Goal: Connect with others: Connect with others

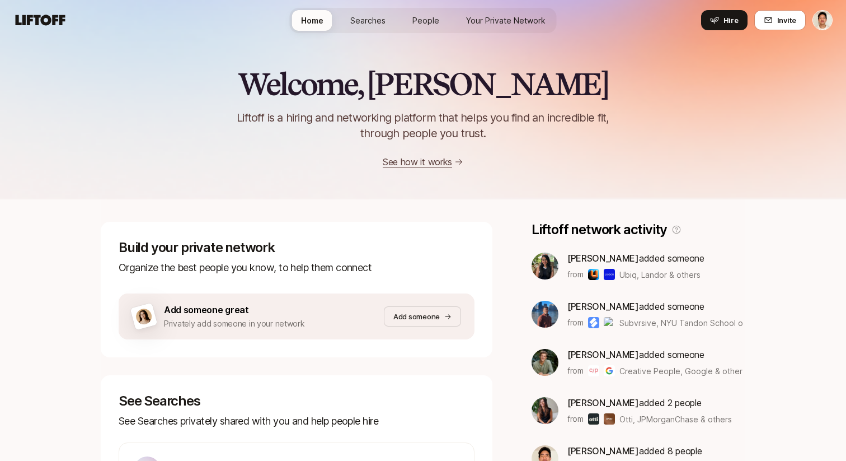
click at [492, 24] on span "Your Private Network" at bounding box center [505, 21] width 79 height 12
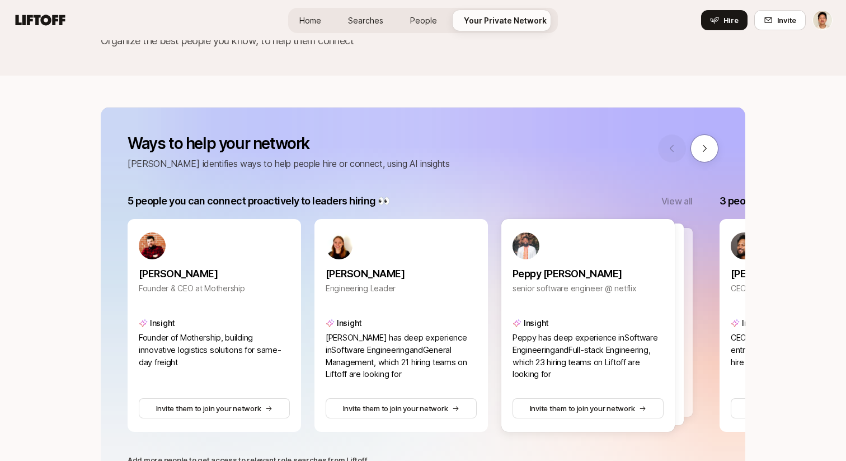
scroll to position [110, 0]
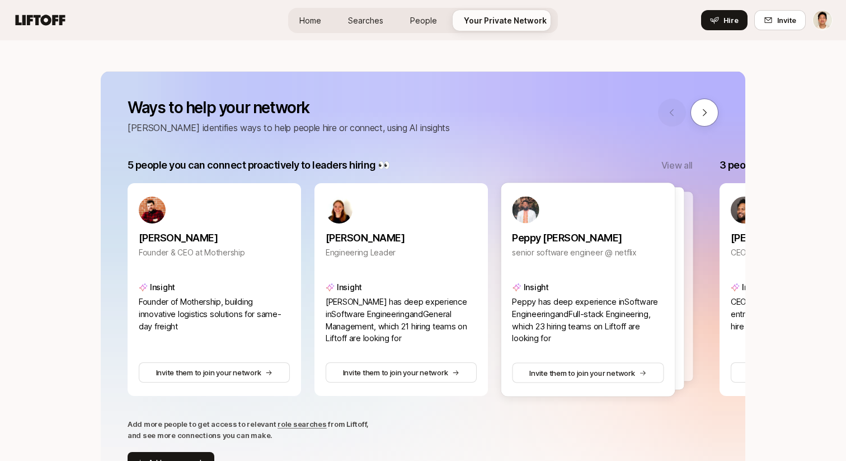
click at [709, 99] on div at bounding box center [688, 113] width 60 height 28
click at [702, 109] on icon at bounding box center [705, 112] width 10 height 10
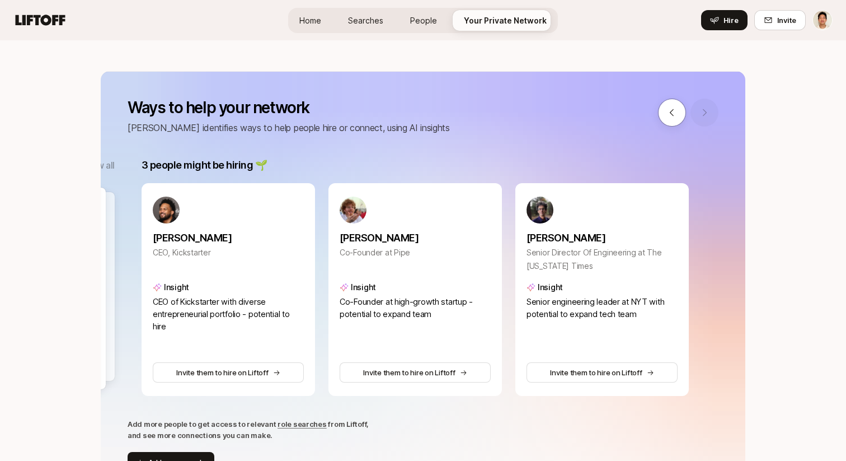
click at [701, 110] on div at bounding box center [688, 113] width 60 height 28
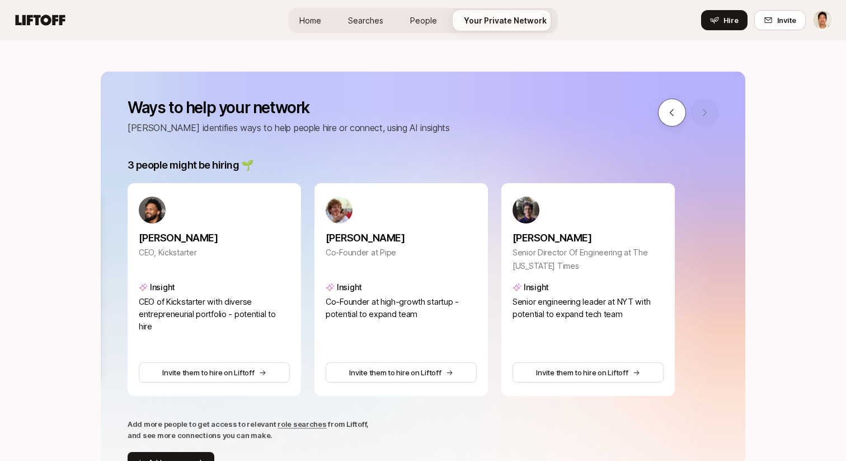
click at [671, 114] on icon at bounding box center [672, 112] width 4 height 7
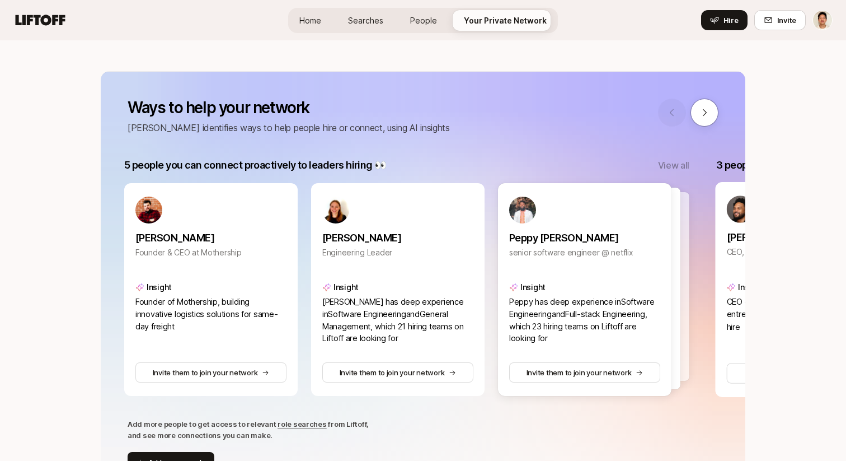
scroll to position [0, 0]
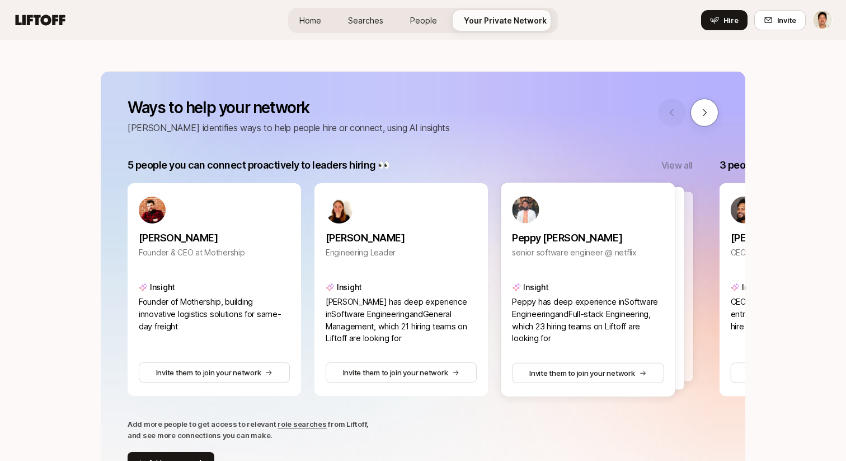
click at [678, 237] on div at bounding box center [597, 288] width 175 height 203
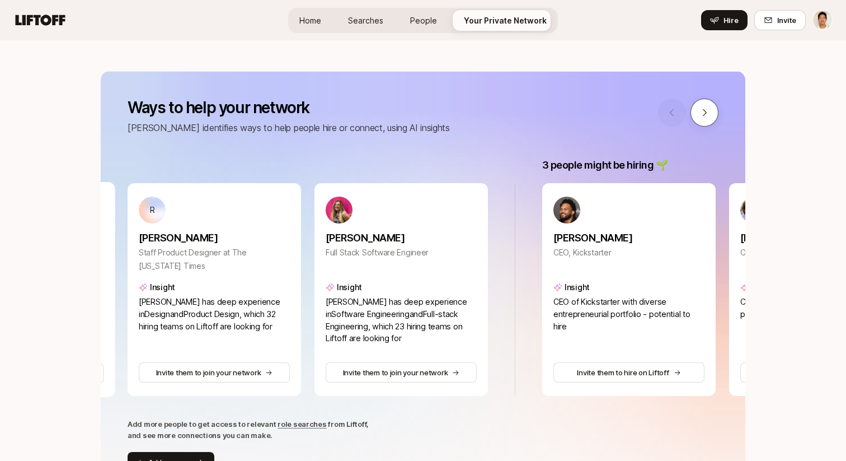
click at [706, 111] on icon at bounding box center [705, 112] width 10 height 10
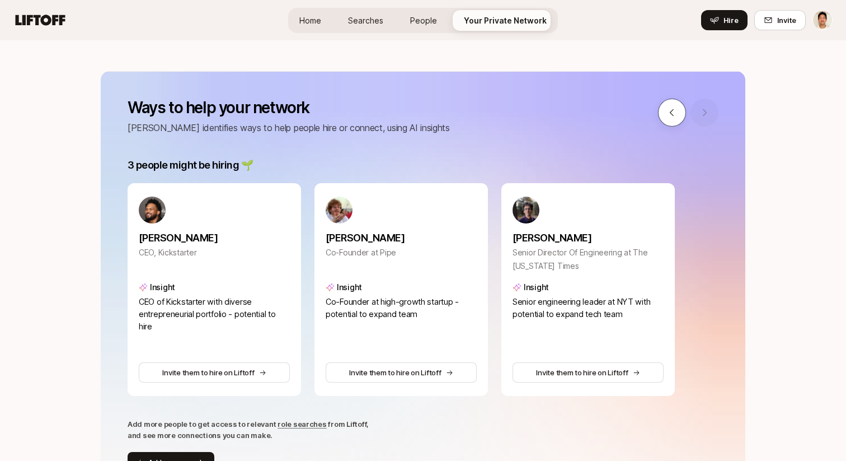
click at [676, 112] on icon at bounding box center [672, 112] width 10 height 10
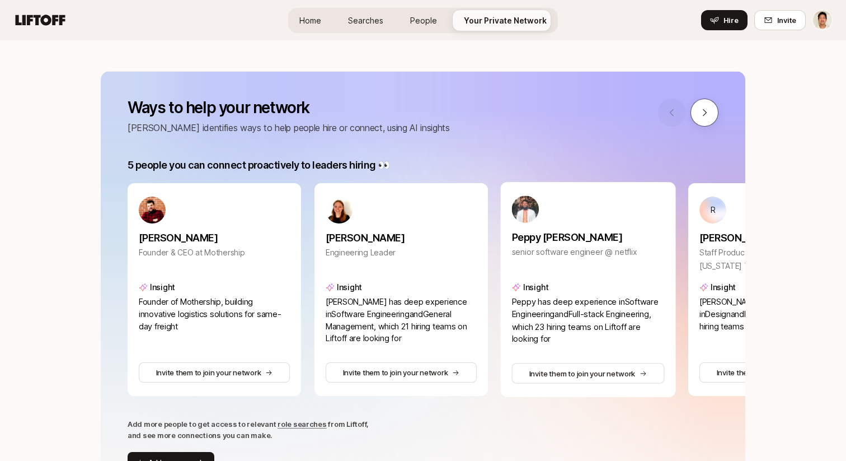
click at [698, 115] on button at bounding box center [705, 113] width 28 height 28
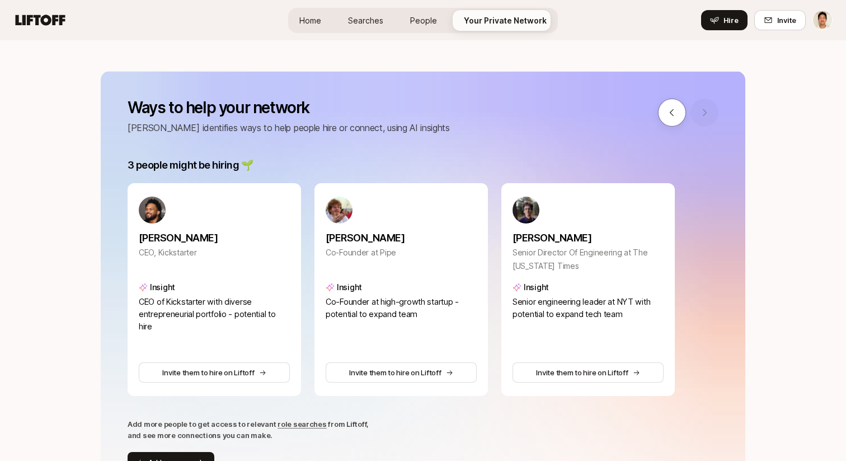
click at [700, 115] on div at bounding box center [688, 113] width 60 height 28
click at [678, 115] on button at bounding box center [672, 113] width 28 height 28
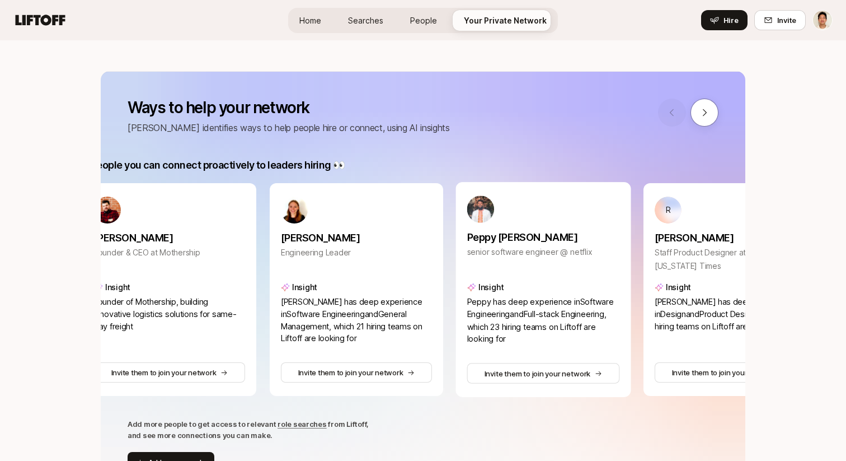
click at [678, 115] on div at bounding box center [688, 113] width 60 height 28
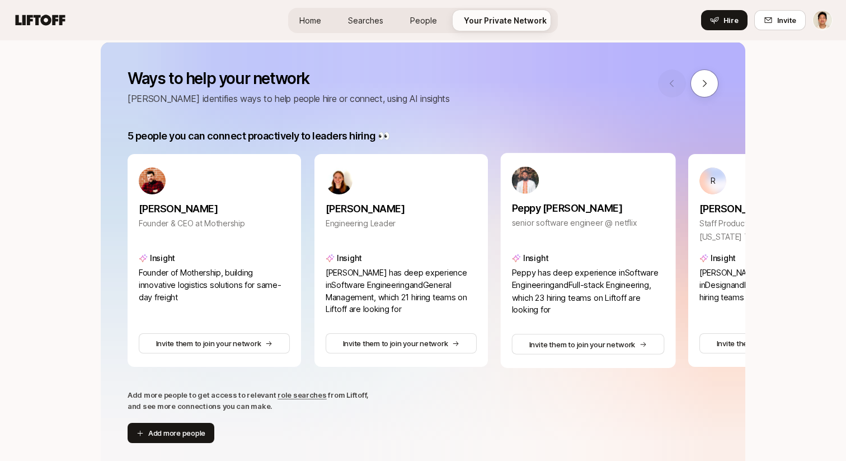
scroll to position [158, 0]
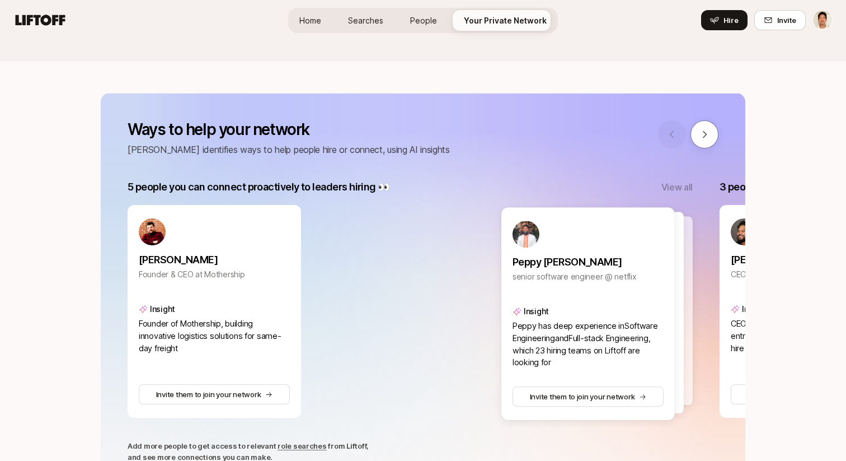
scroll to position [133, 0]
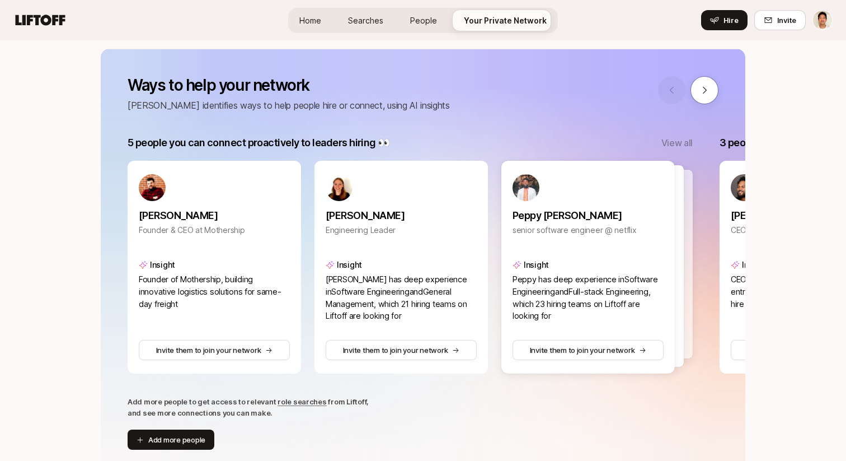
click at [674, 139] on p "View all" at bounding box center [677, 142] width 31 height 15
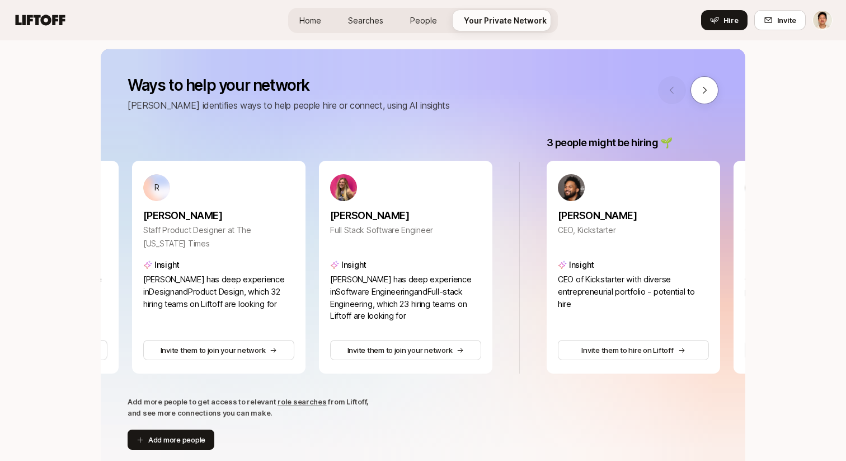
scroll to position [0, 561]
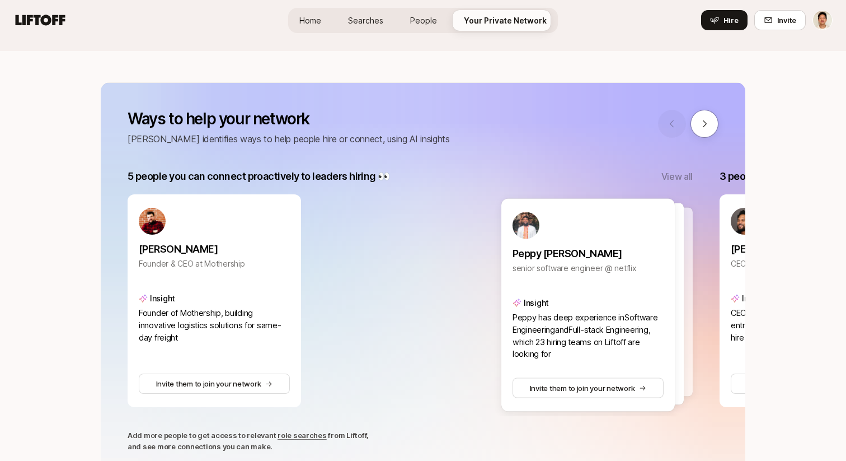
scroll to position [104, 0]
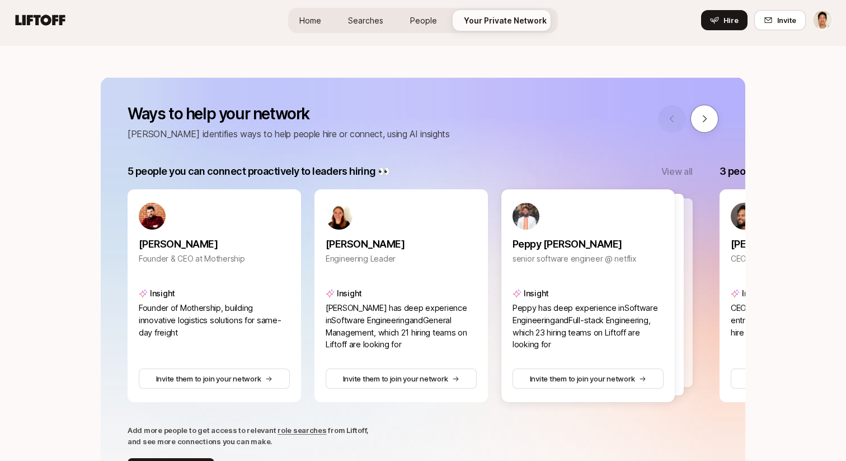
click at [672, 175] on p "View all" at bounding box center [677, 171] width 31 height 15
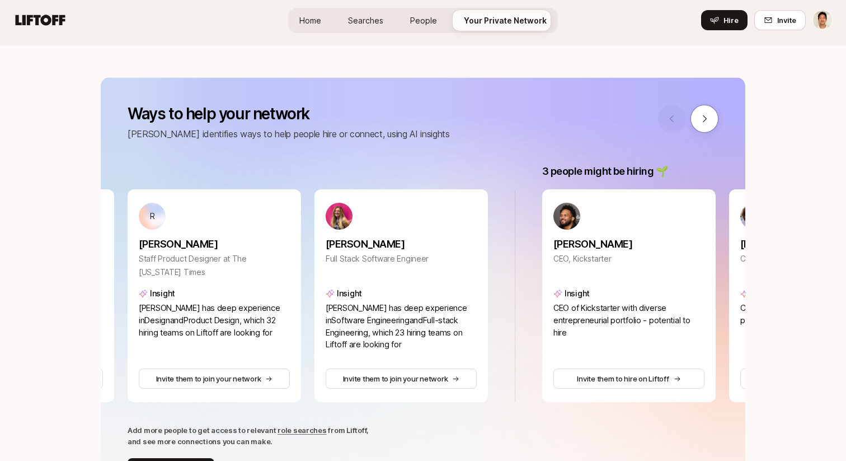
click at [676, 126] on div at bounding box center [688, 119] width 60 height 28
click at [704, 118] on icon at bounding box center [705, 119] width 10 height 10
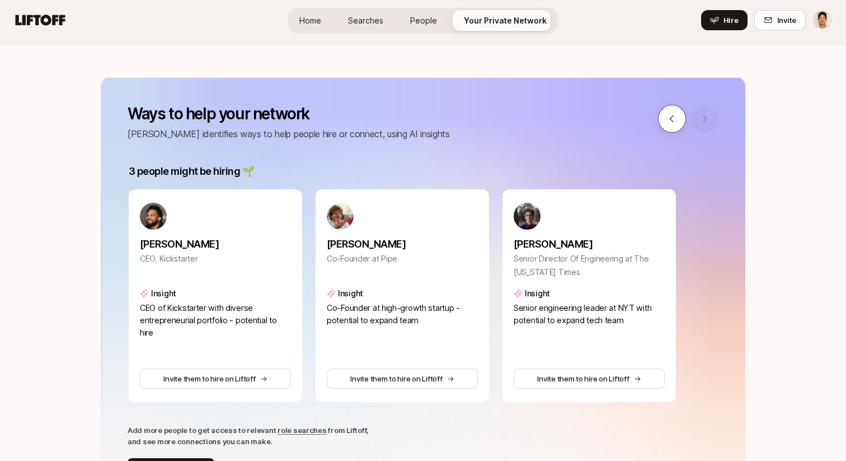
click at [673, 120] on icon at bounding box center [672, 119] width 10 height 10
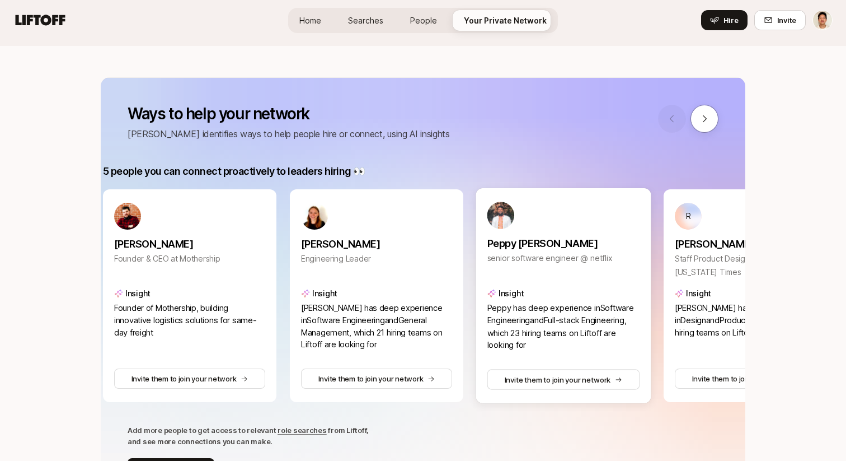
scroll to position [0, 0]
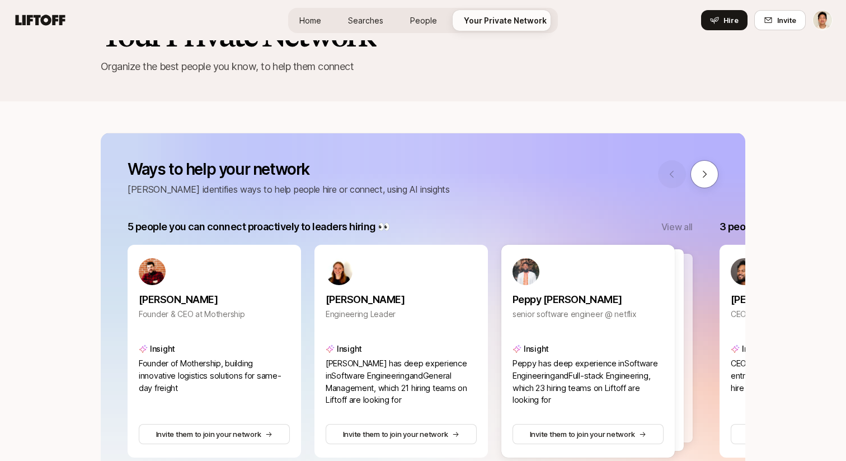
scroll to position [57, 0]
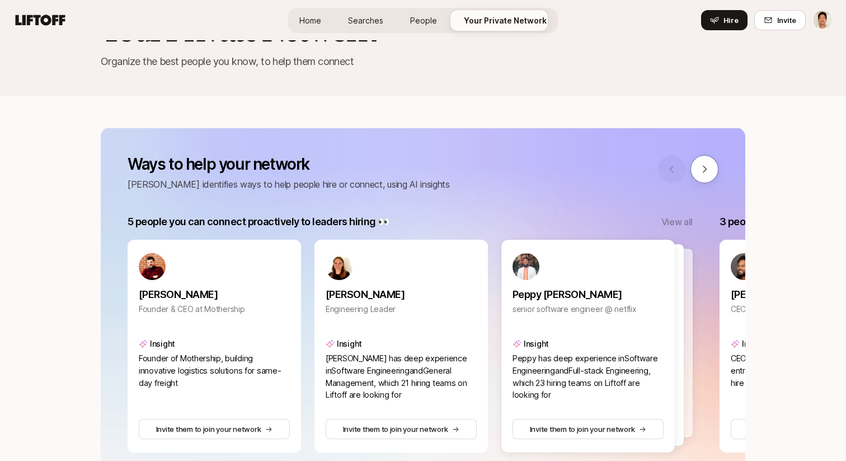
scroll to position [64, 0]
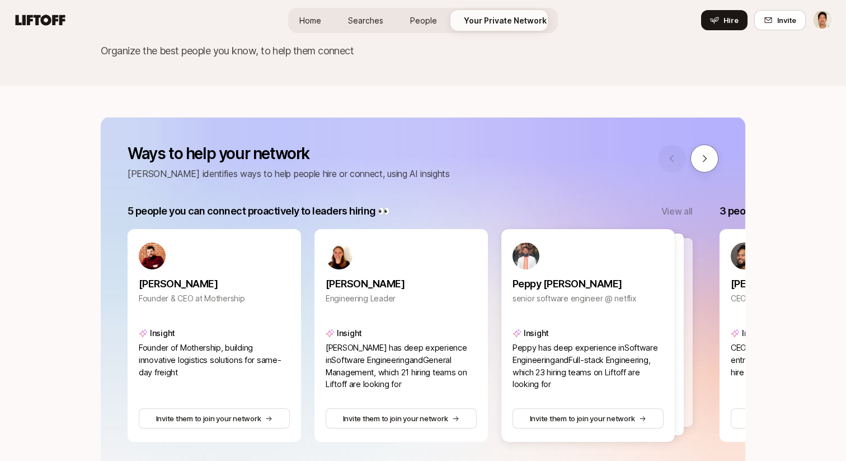
click at [662, 203] on div "5 people you can connect proactively to leaders hiring 👀 View all" at bounding box center [410, 211] width 565 height 16
click at [671, 206] on p "View all" at bounding box center [677, 211] width 31 height 15
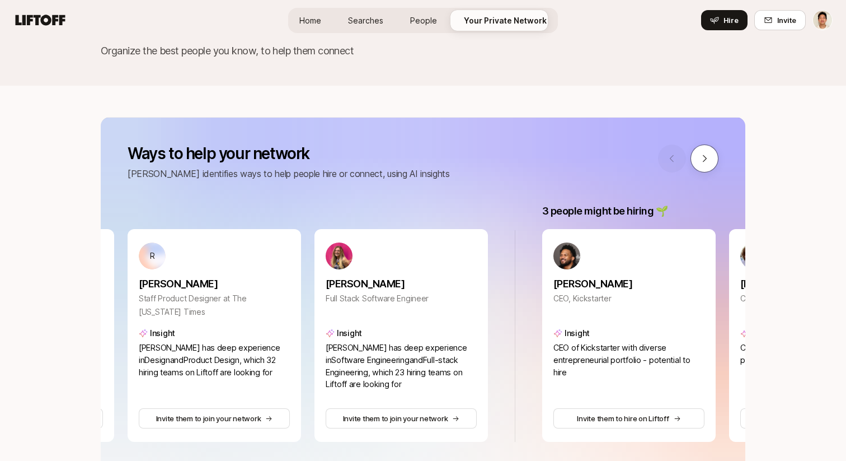
click at [705, 163] on icon at bounding box center [705, 158] width 10 height 10
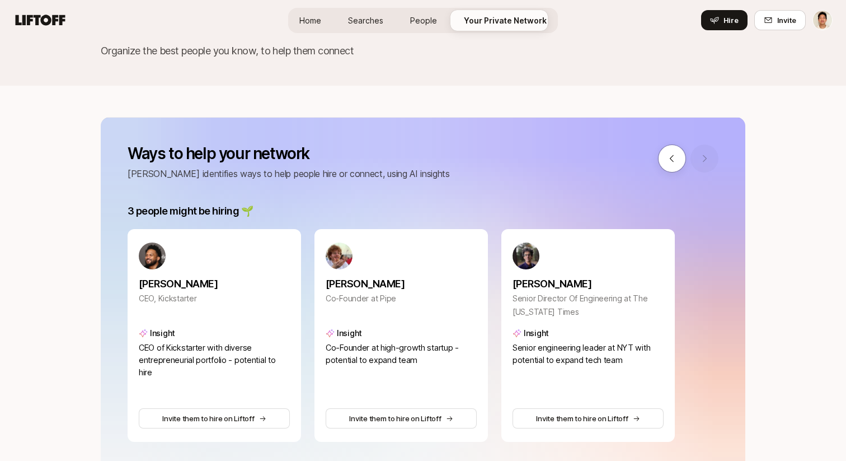
click at [705, 163] on div at bounding box center [688, 158] width 60 height 28
click at [670, 165] on button at bounding box center [672, 158] width 28 height 28
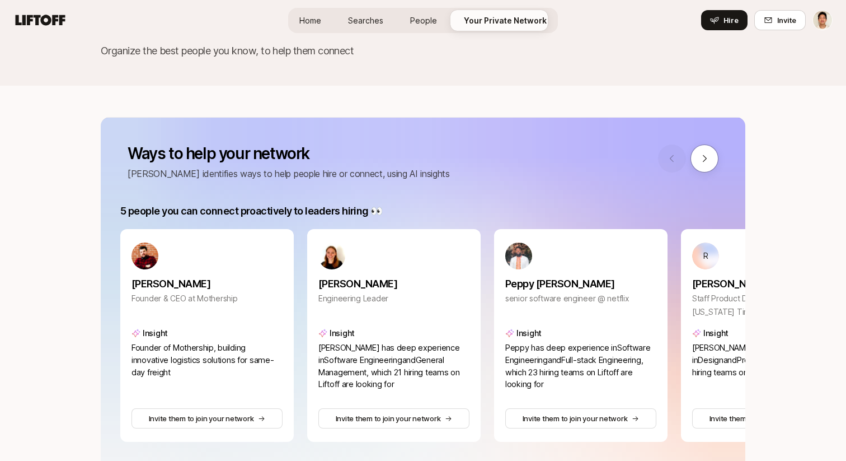
click at [670, 165] on div at bounding box center [688, 158] width 60 height 28
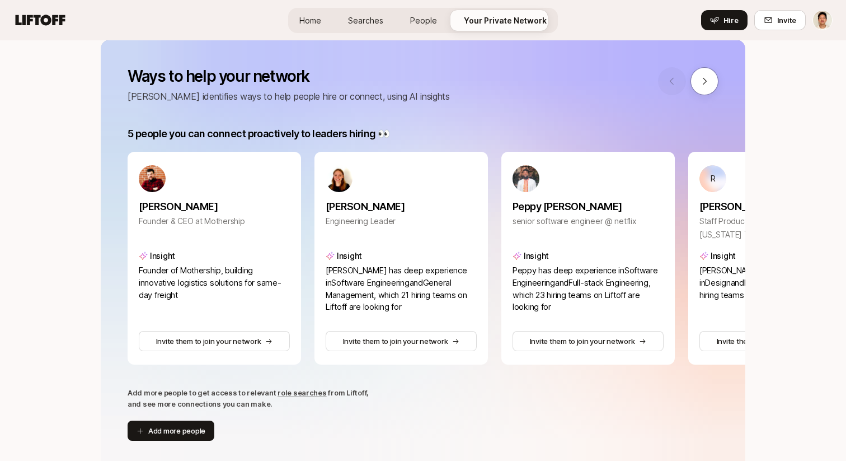
scroll to position [146, 0]
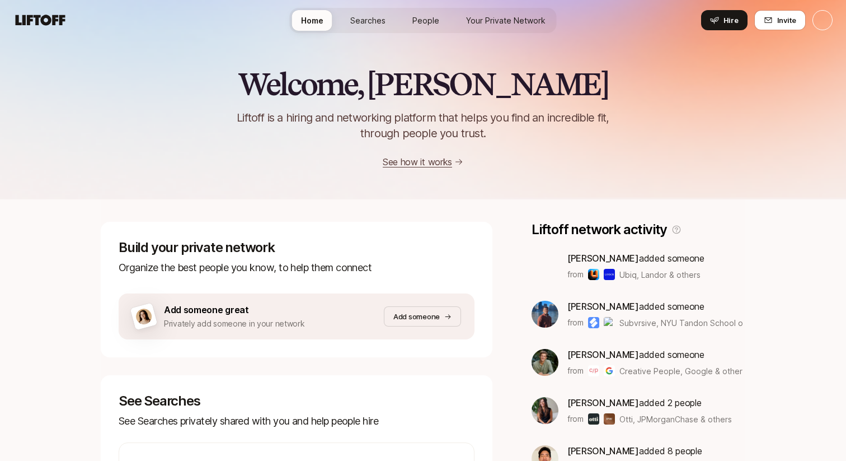
click at [488, 21] on span "Your Private Network" at bounding box center [505, 21] width 79 height 12
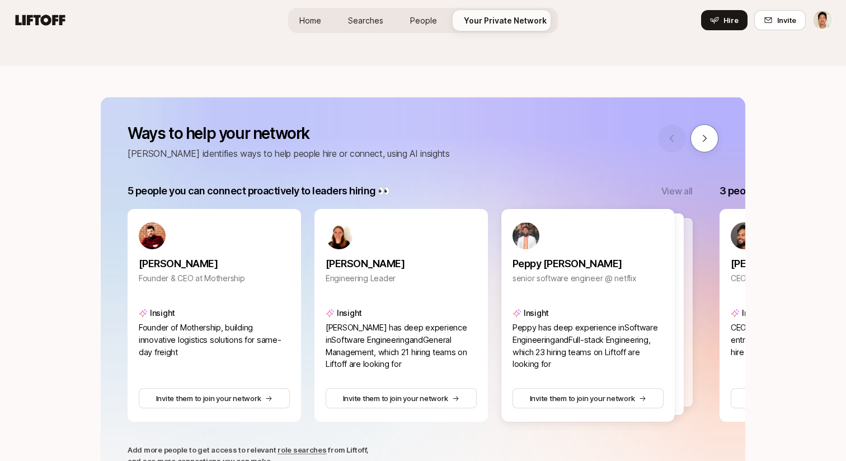
scroll to position [92, 0]
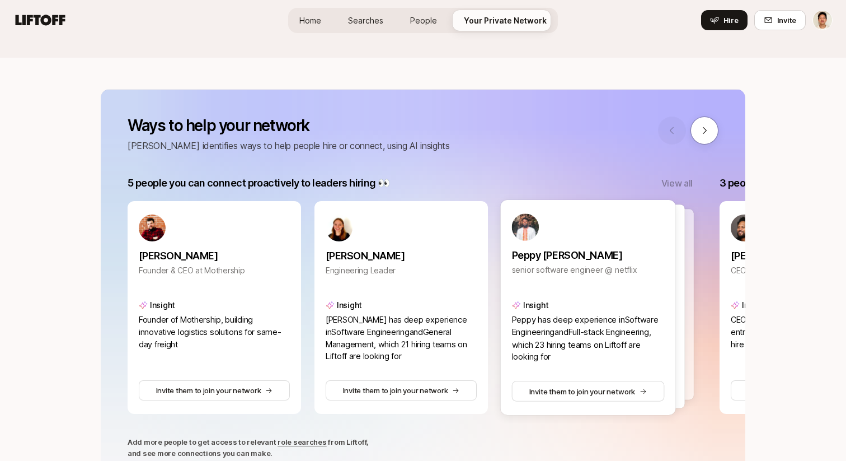
click at [683, 226] on div at bounding box center [597, 306] width 175 height 204
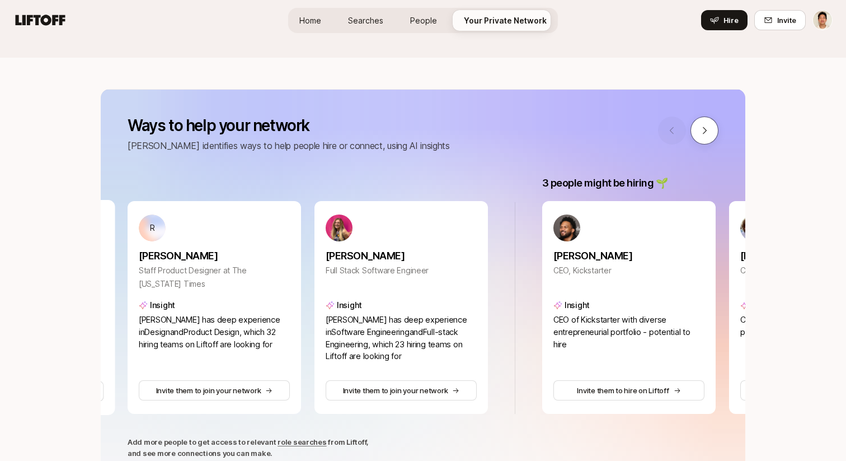
click at [698, 131] on button at bounding box center [705, 130] width 28 height 28
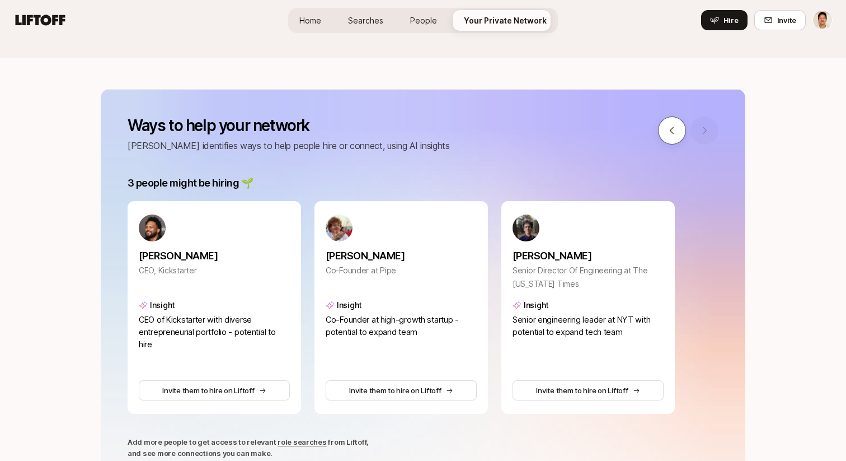
click at [677, 134] on button at bounding box center [672, 130] width 28 height 28
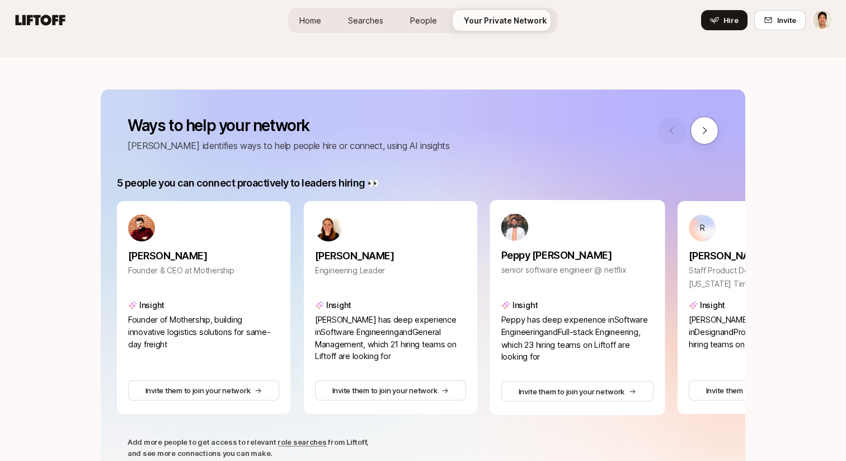
scroll to position [0, 0]
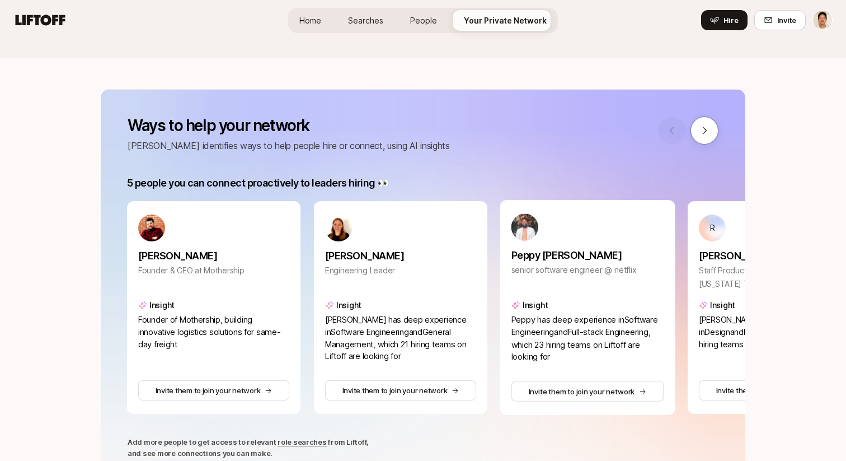
click at [677, 134] on div at bounding box center [688, 130] width 60 height 28
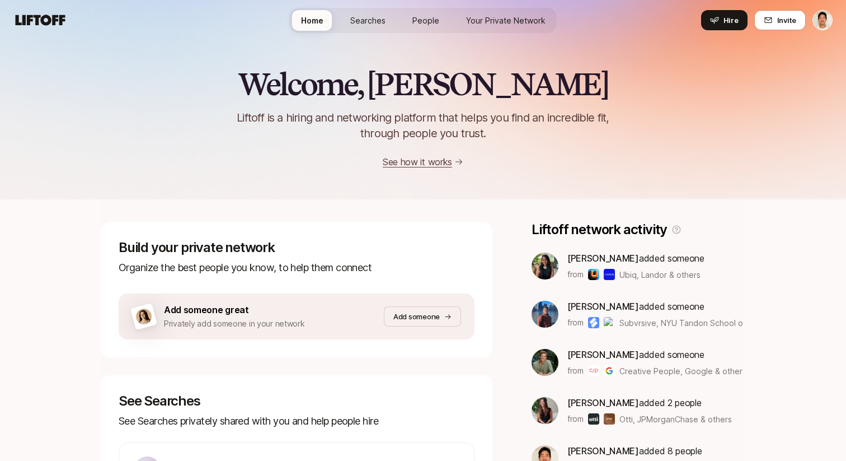
click at [512, 28] on link "Your Private Network" at bounding box center [505, 20] width 97 height 21
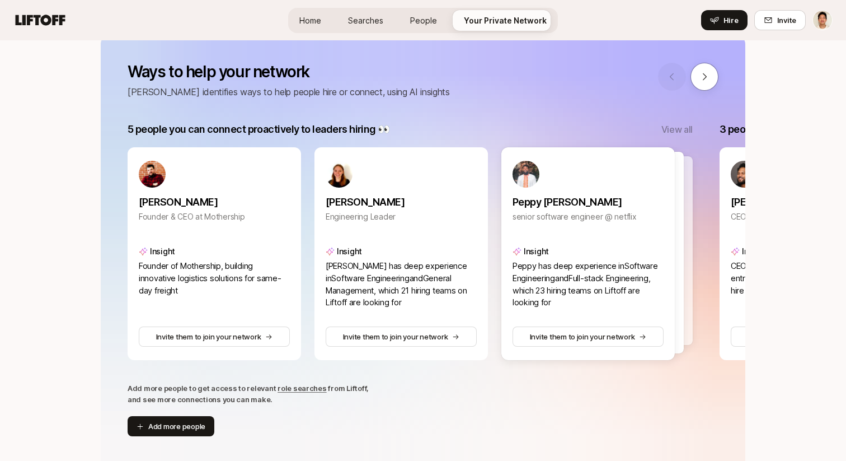
scroll to position [147, 0]
click at [683, 172] on div at bounding box center [597, 252] width 175 height 204
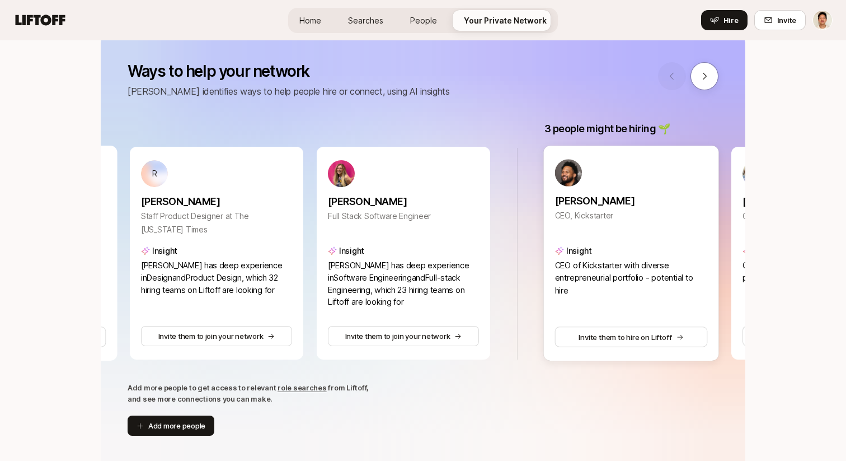
scroll to position [0, 561]
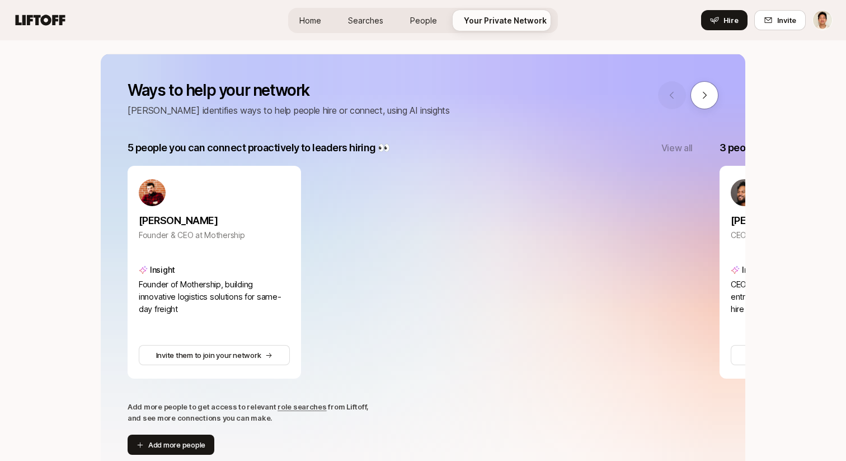
scroll to position [132, 0]
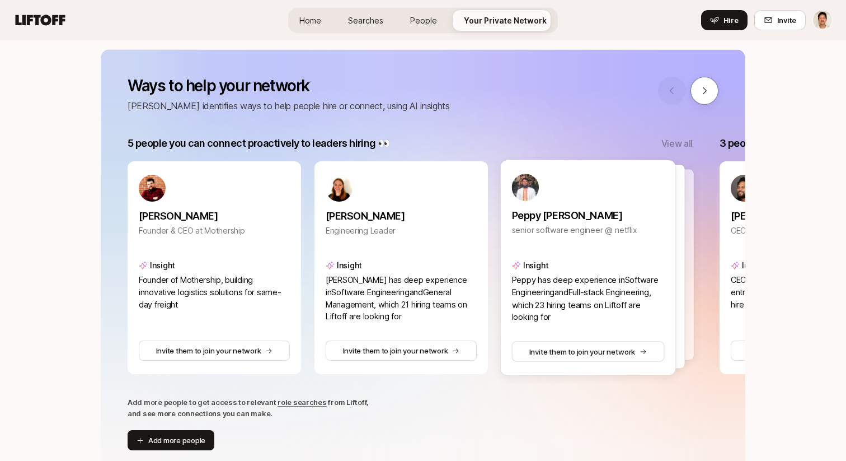
click at [674, 146] on p "View all" at bounding box center [677, 143] width 31 height 15
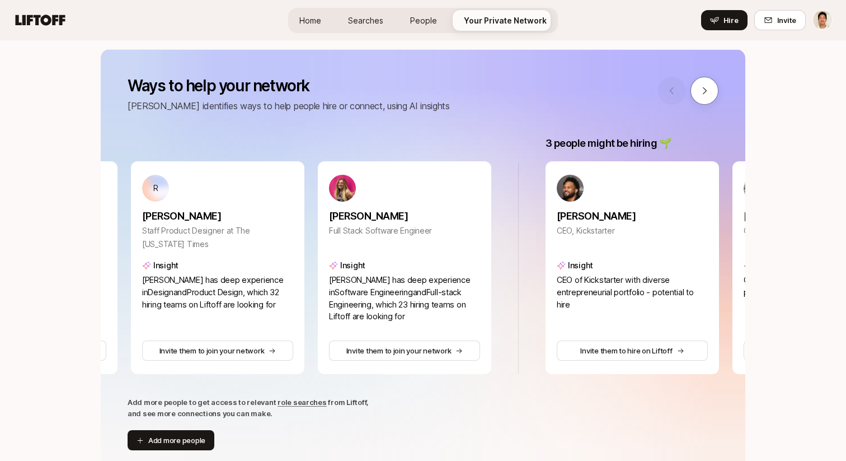
scroll to position [0, 561]
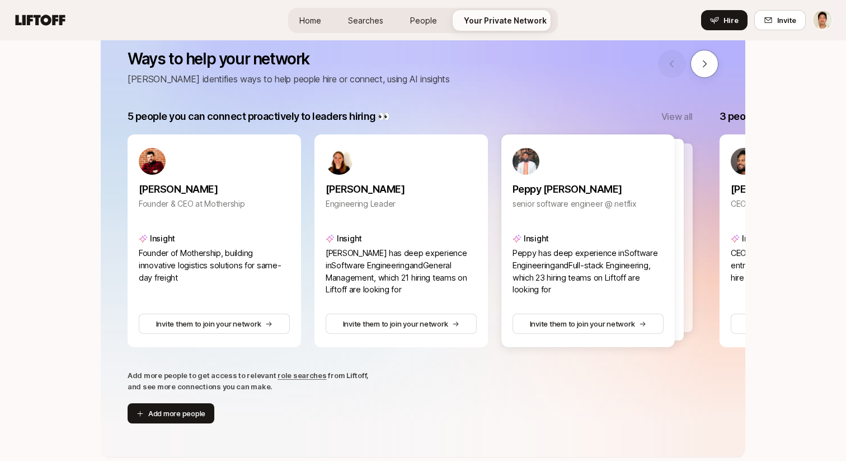
scroll to position [123, 0]
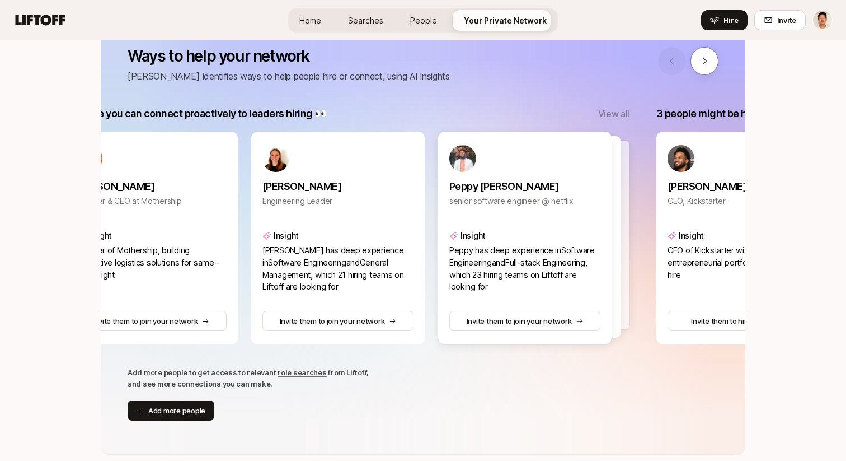
scroll to position [0, 0]
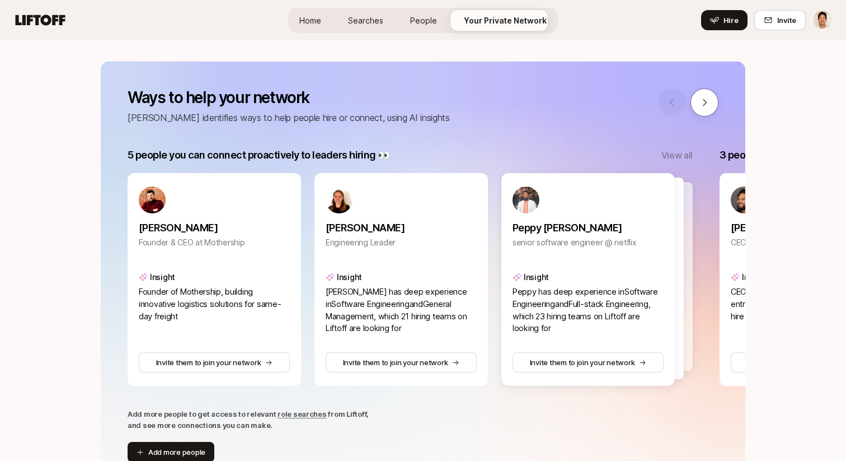
scroll to position [130, 0]
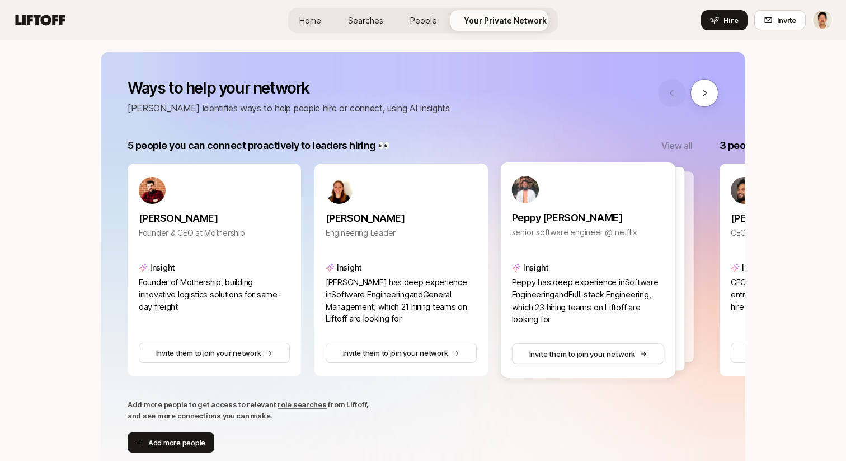
click at [682, 232] on div at bounding box center [597, 269] width 175 height 204
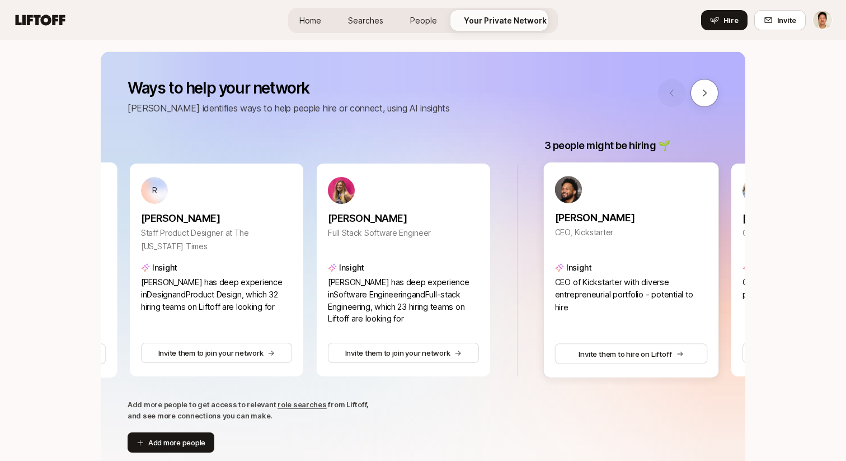
scroll to position [0, 561]
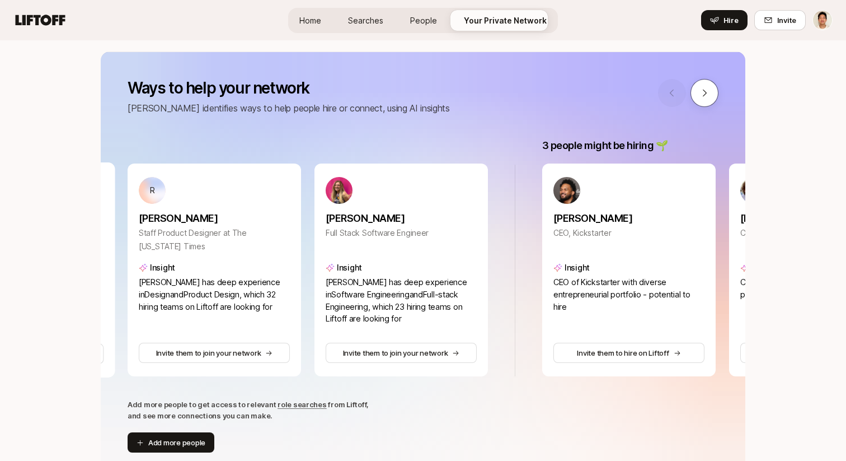
click at [709, 93] on icon at bounding box center [705, 93] width 10 height 10
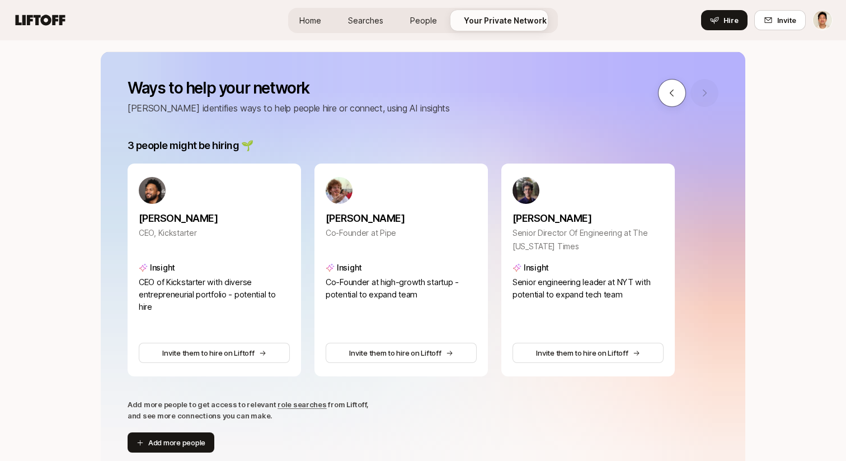
click at [677, 91] on icon at bounding box center [672, 93] width 10 height 10
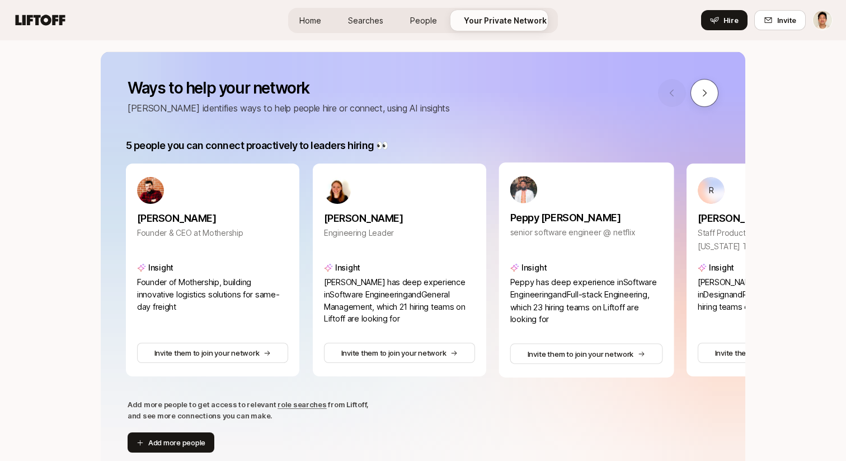
scroll to position [0, 0]
click at [704, 91] on icon at bounding box center [705, 93] width 4 height 7
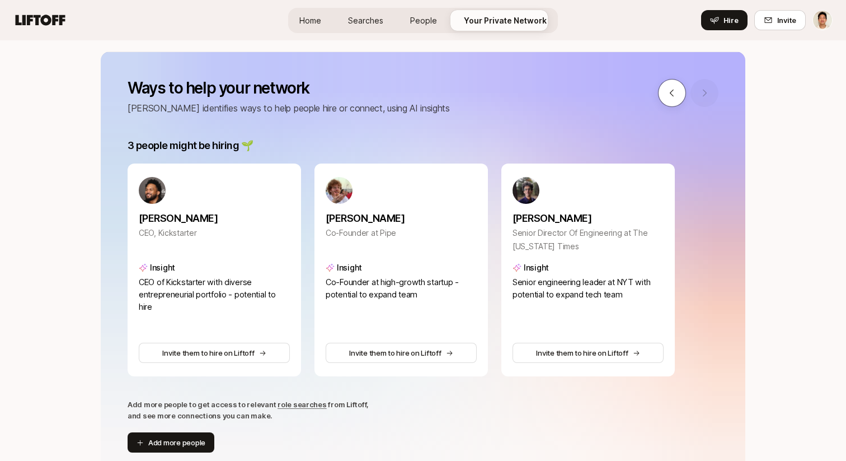
click at [677, 89] on icon at bounding box center [672, 93] width 10 height 10
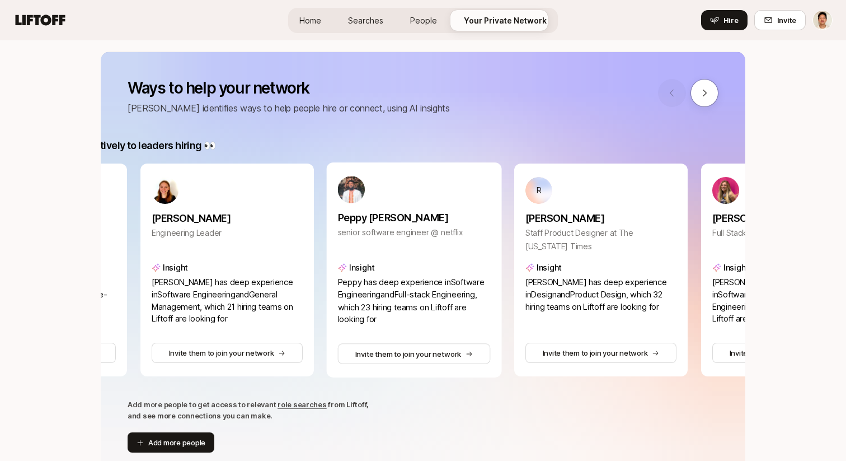
click at [677, 89] on div at bounding box center [688, 93] width 60 height 28
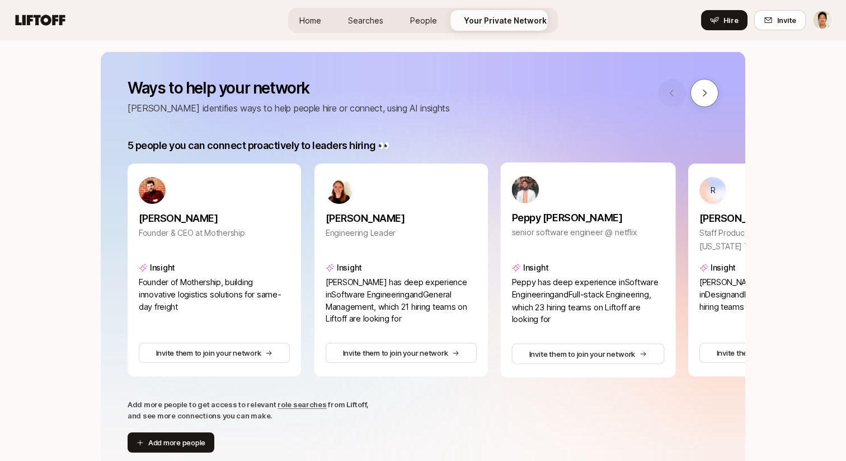
click at [601, 107] on div "Ways to help your network Liftoff identifies ways to help people hire or connec…" at bounding box center [423, 97] width 591 height 36
click at [697, 95] on button at bounding box center [705, 93] width 28 height 28
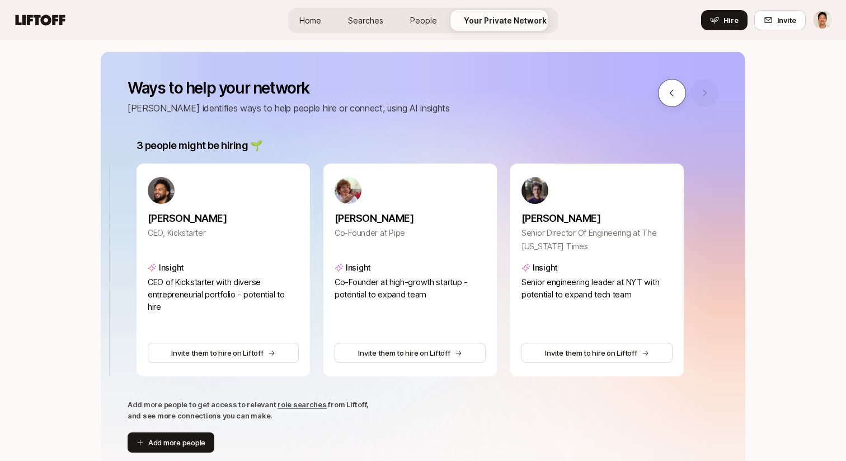
scroll to position [0, 976]
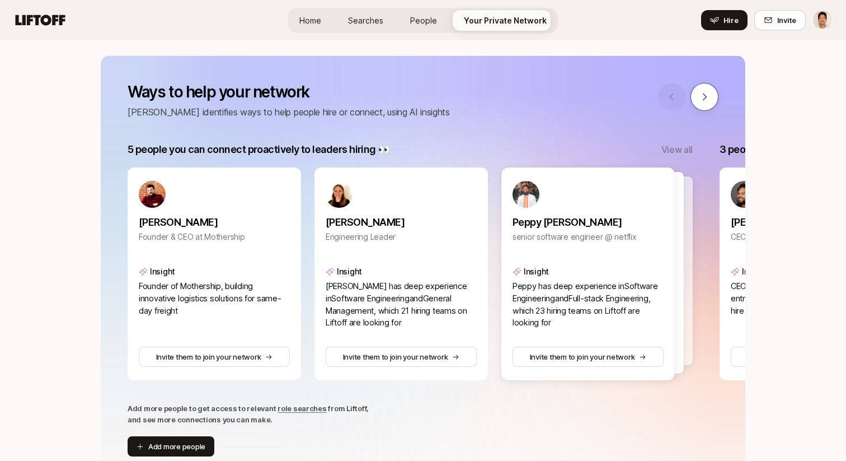
click at [700, 98] on icon at bounding box center [705, 97] width 10 height 10
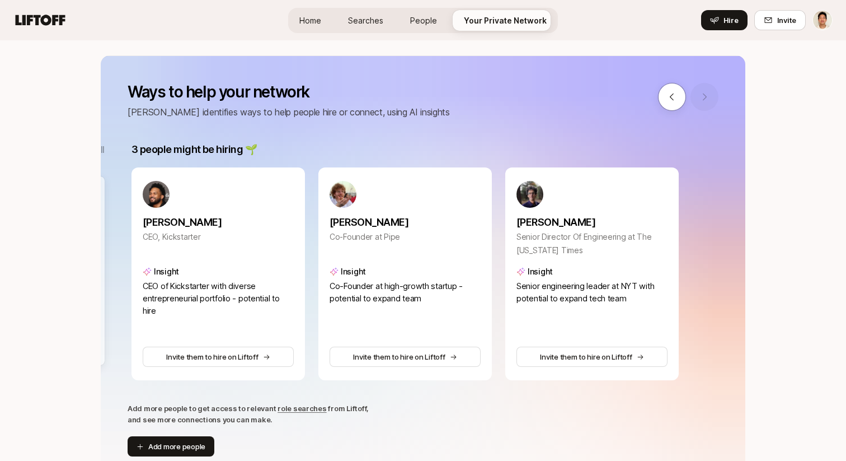
click at [695, 95] on div at bounding box center [688, 97] width 60 height 28
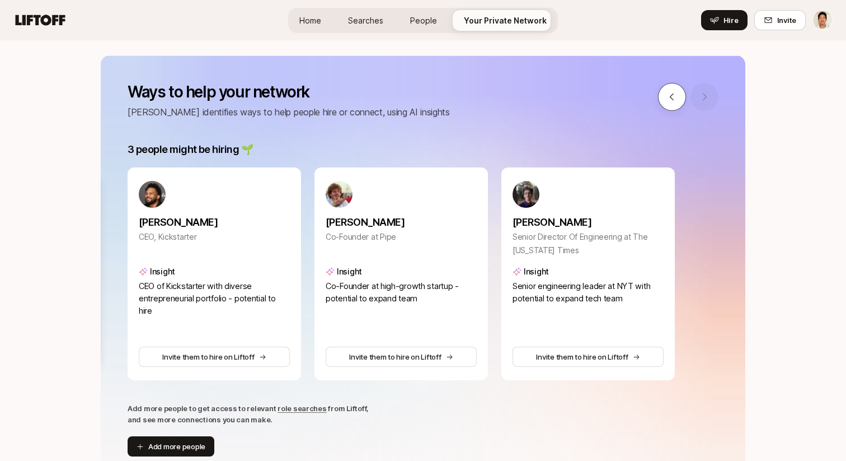
click at [664, 96] on button at bounding box center [672, 97] width 28 height 28
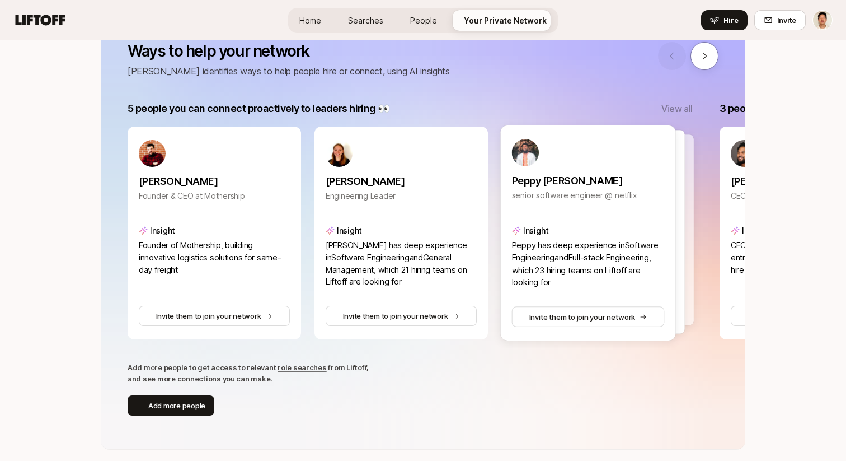
scroll to position [169, 0]
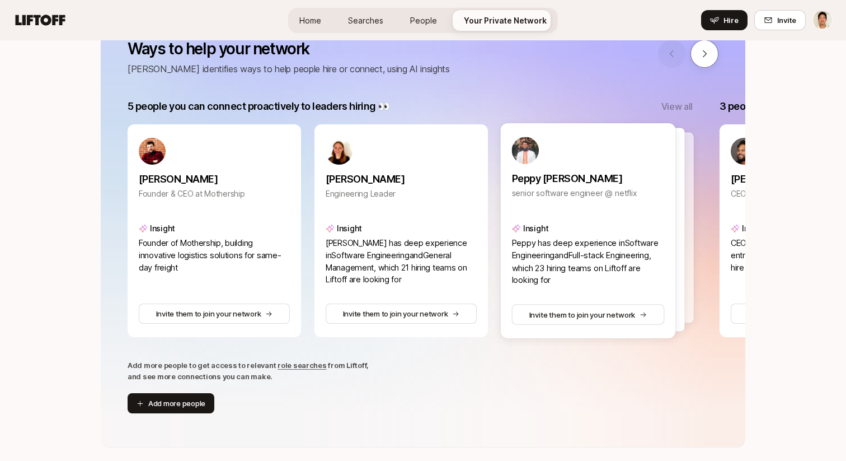
click at [684, 176] on div at bounding box center [597, 230] width 175 height 204
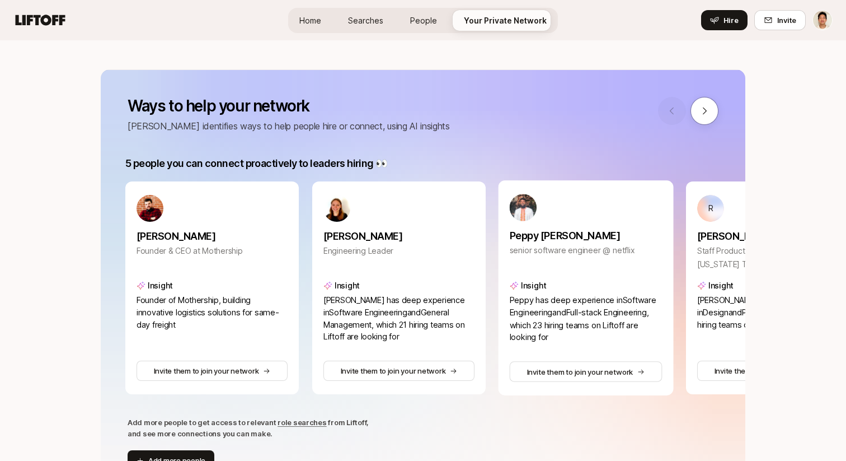
scroll to position [0, 0]
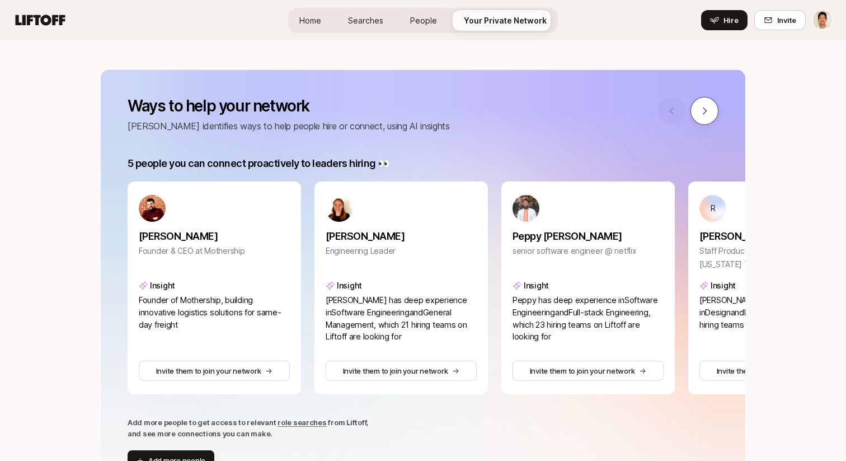
click at [701, 114] on icon at bounding box center [705, 111] width 10 height 10
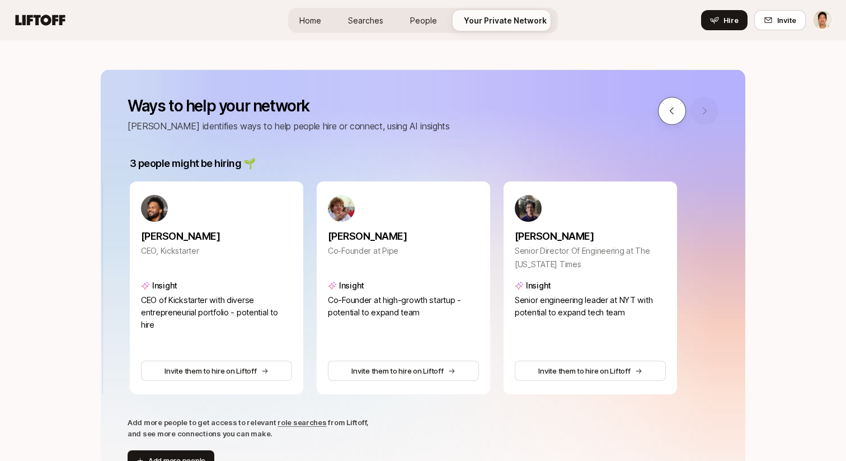
click at [667, 110] on icon at bounding box center [672, 111] width 10 height 10
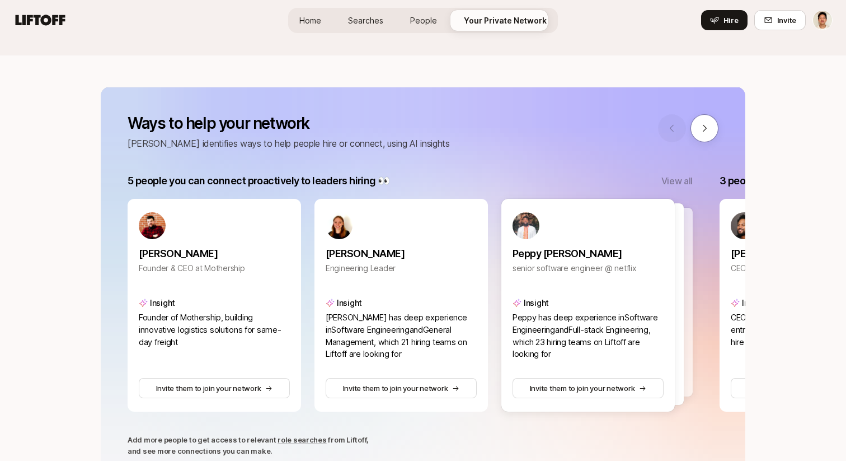
scroll to position [96, 0]
click at [711, 126] on button at bounding box center [705, 127] width 28 height 28
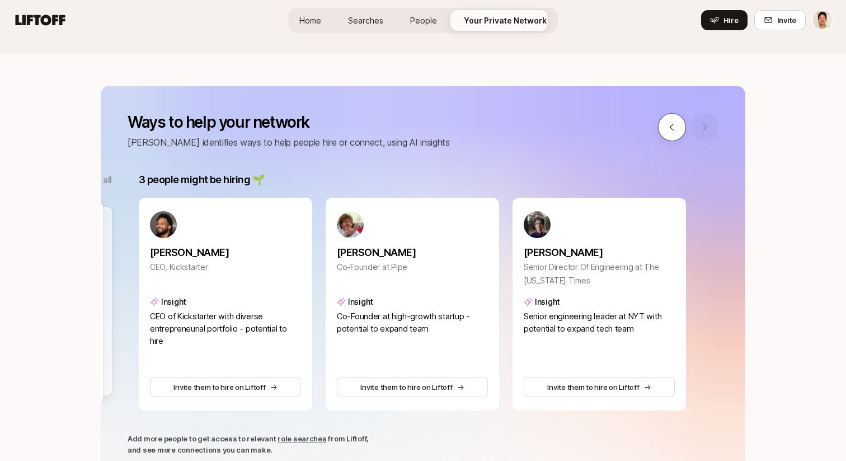
click at [674, 125] on icon at bounding box center [672, 127] width 10 height 10
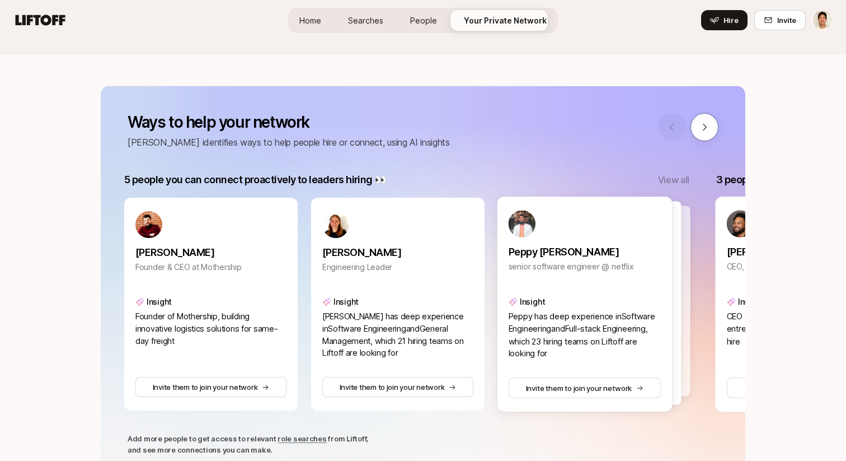
scroll to position [0, 0]
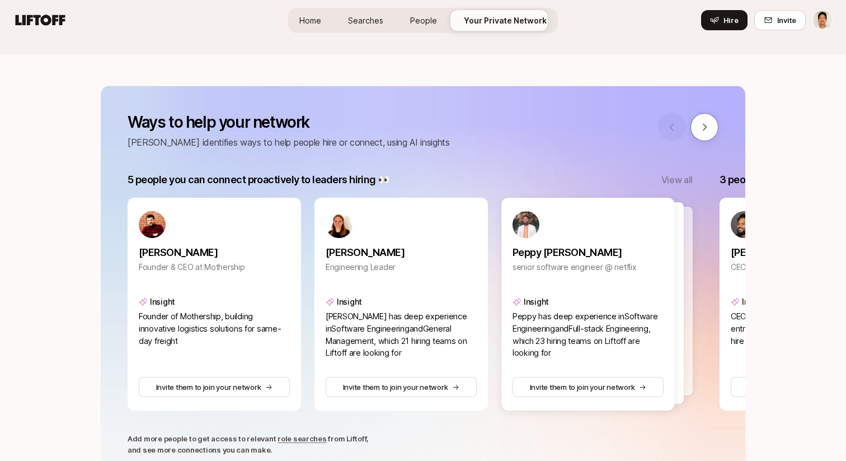
click at [697, 277] on div "5 people you can connect proactively to leaders hiring 👀 View all Aaron Peck Fo…" at bounding box center [423, 295] width 645 height 247
click at [682, 275] on div at bounding box center [596, 302] width 173 height 201
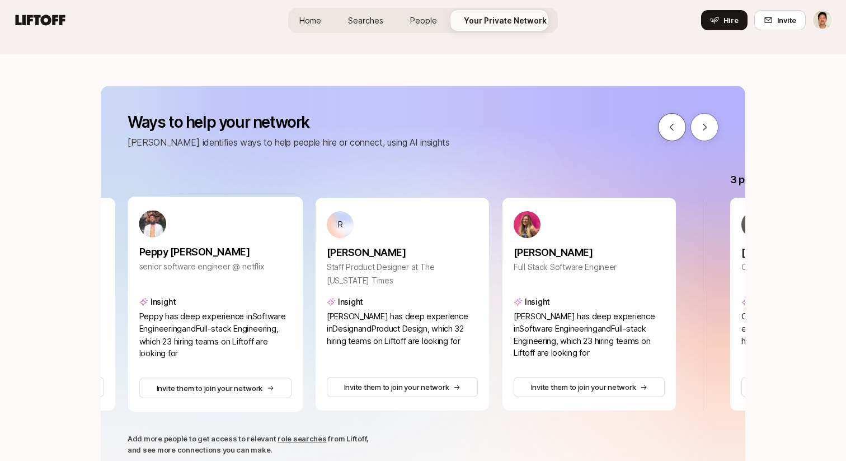
click at [676, 128] on icon at bounding box center [672, 127] width 10 height 10
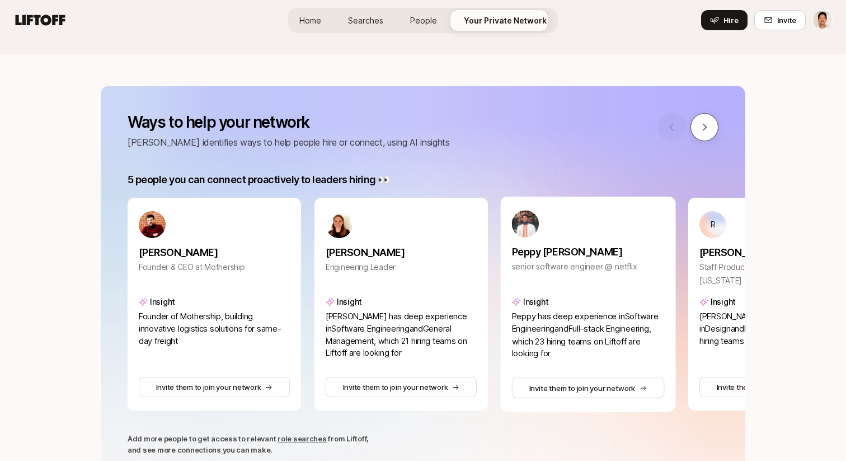
click at [701, 123] on icon at bounding box center [705, 127] width 10 height 10
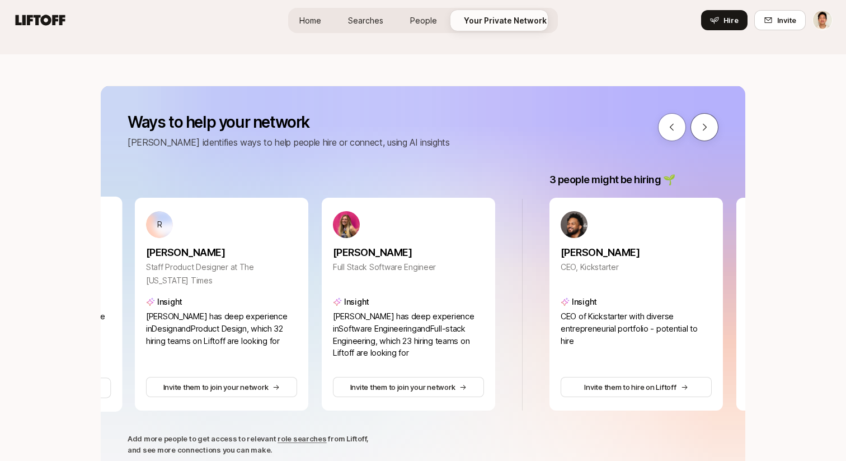
click at [701, 123] on icon at bounding box center [705, 127] width 10 height 10
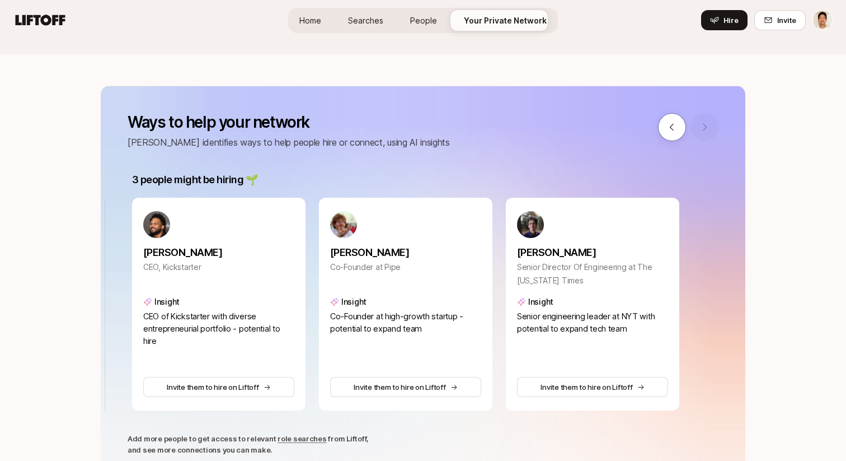
scroll to position [0, 976]
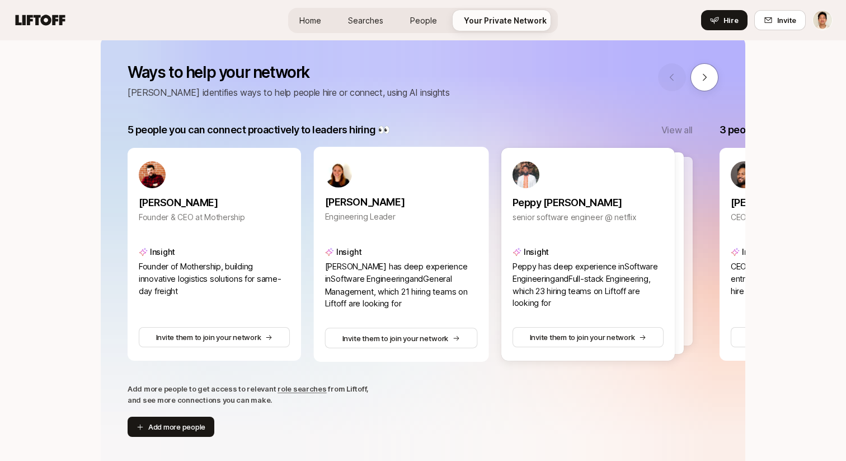
scroll to position [147, 0]
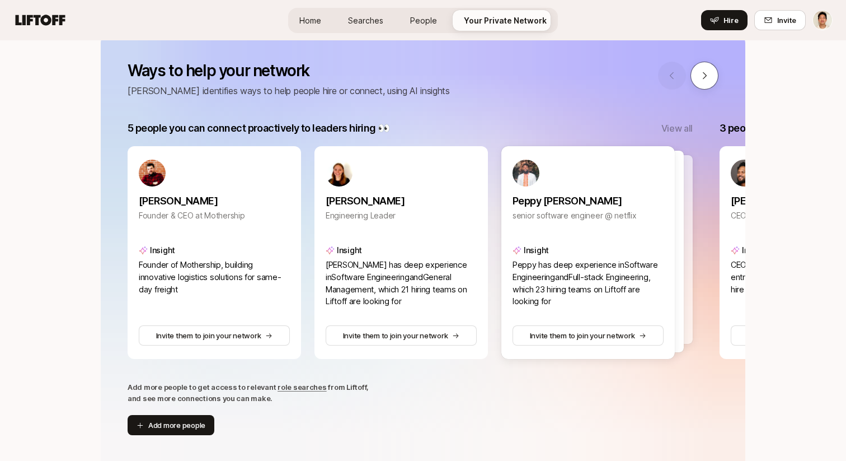
click at [702, 73] on icon at bounding box center [705, 76] width 10 height 10
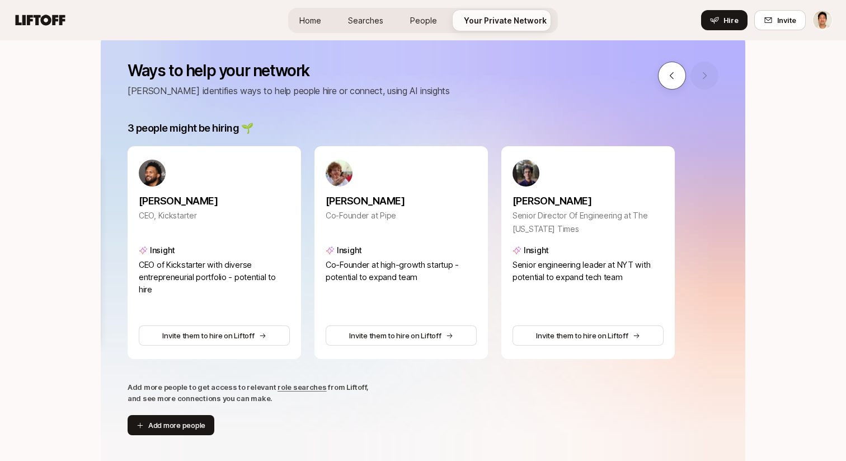
click at [683, 72] on button at bounding box center [672, 76] width 28 height 28
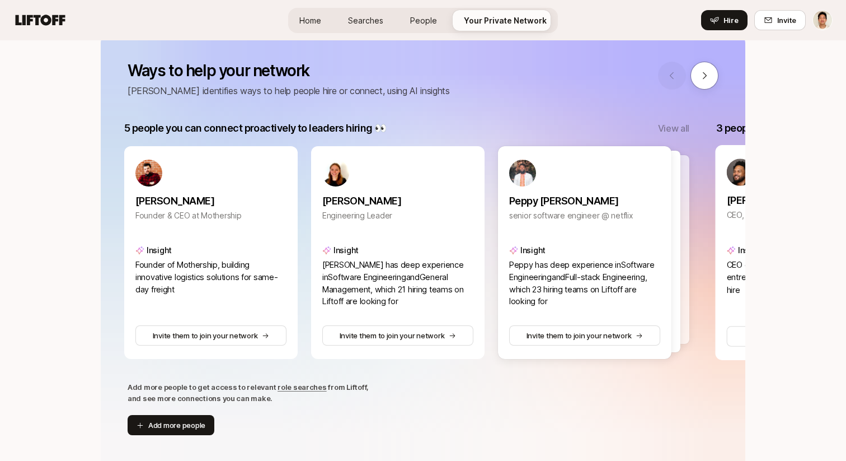
scroll to position [0, 0]
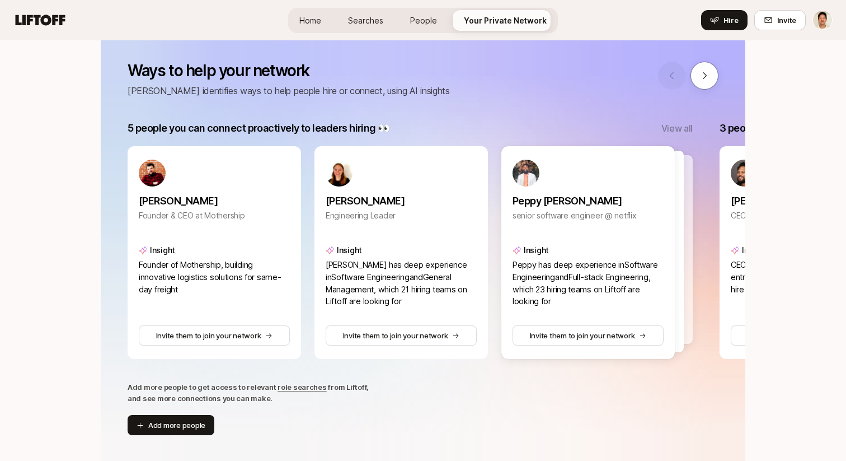
click at [683, 130] on p "View all" at bounding box center [677, 128] width 31 height 15
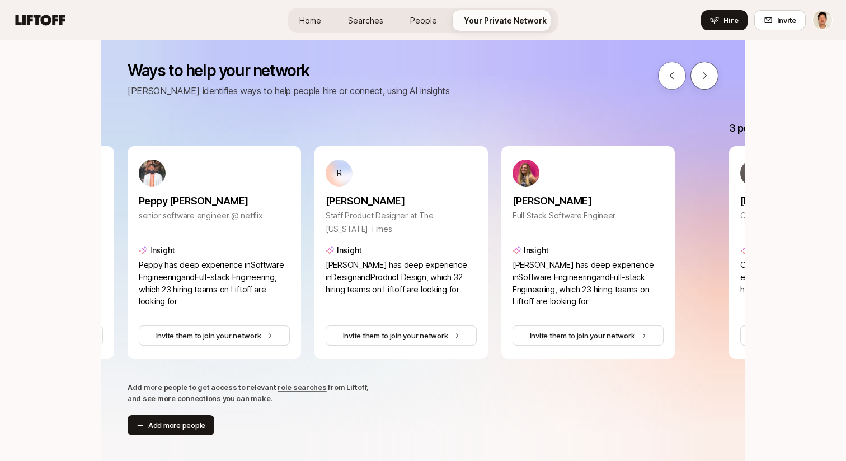
click at [705, 76] on icon at bounding box center [705, 76] width 10 height 10
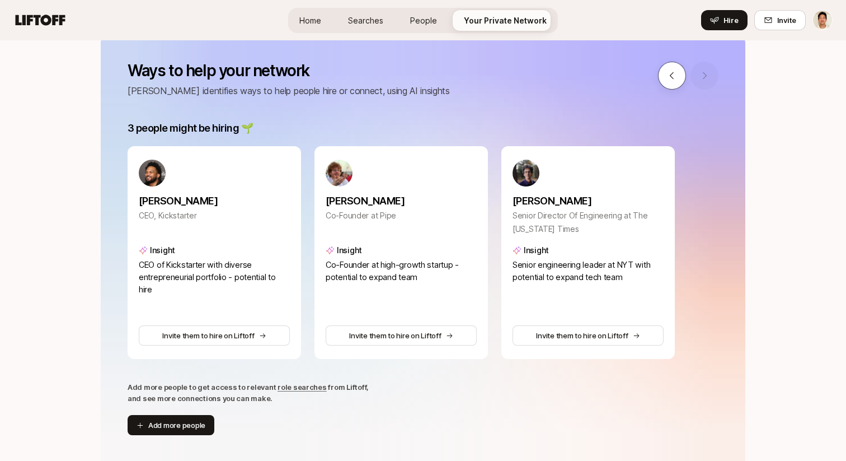
click at [673, 70] on button at bounding box center [672, 76] width 28 height 28
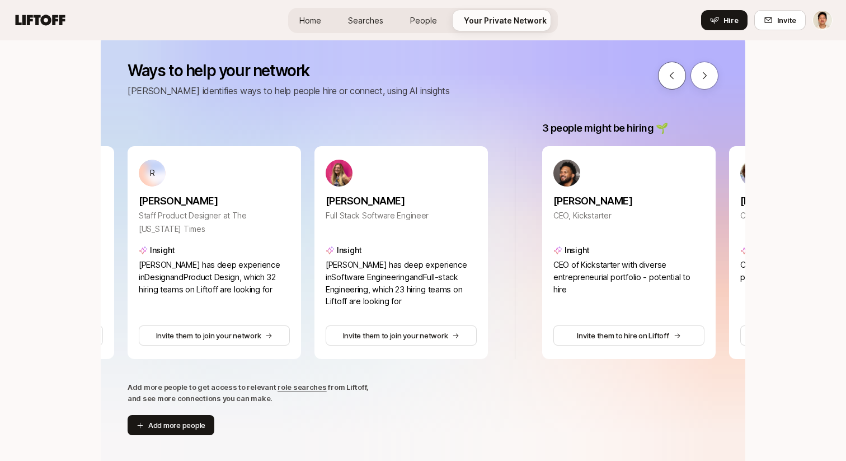
click at [673, 71] on icon at bounding box center [672, 76] width 10 height 10
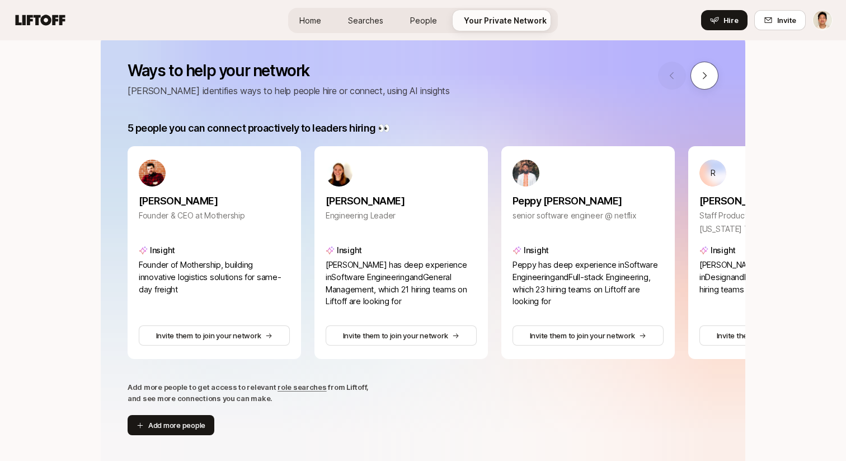
click at [700, 76] on icon at bounding box center [705, 76] width 10 height 10
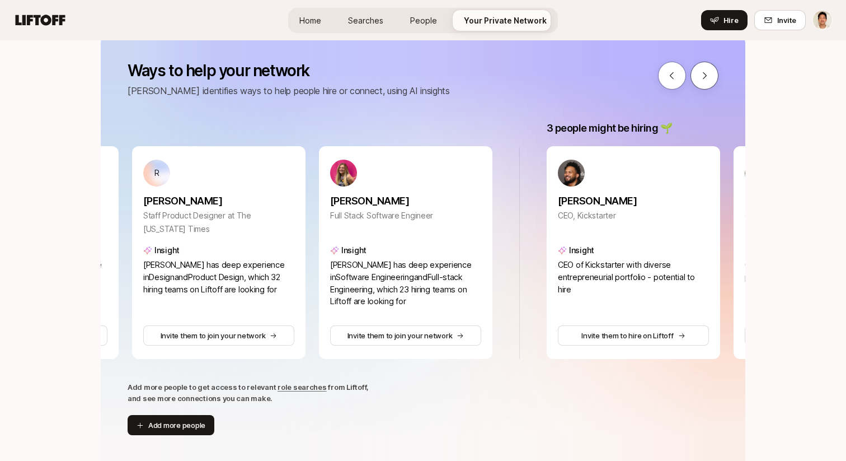
click at [700, 76] on icon at bounding box center [705, 76] width 10 height 10
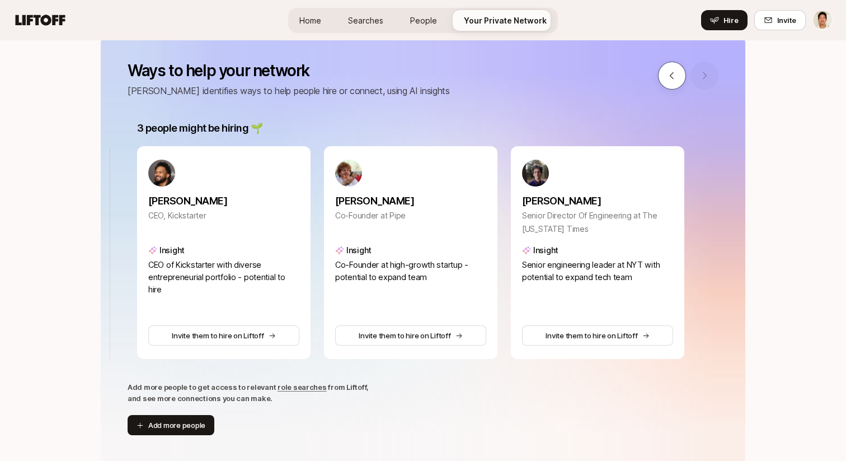
click at [680, 72] on button at bounding box center [672, 76] width 28 height 28
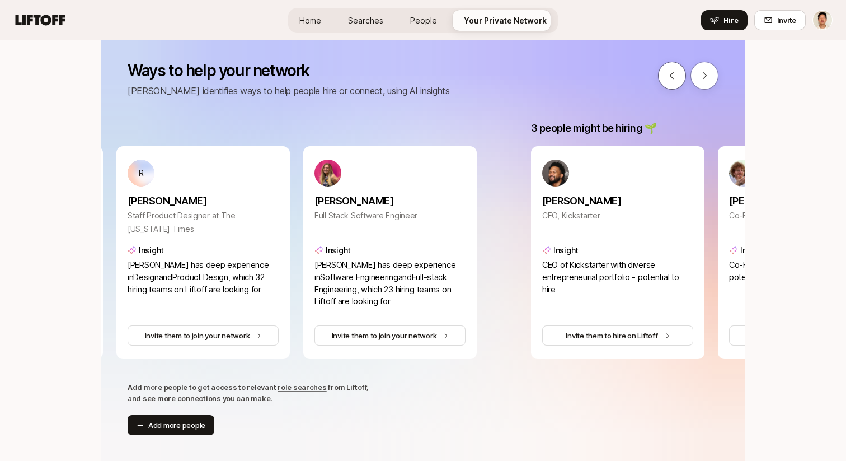
click at [680, 72] on button at bounding box center [672, 76] width 28 height 28
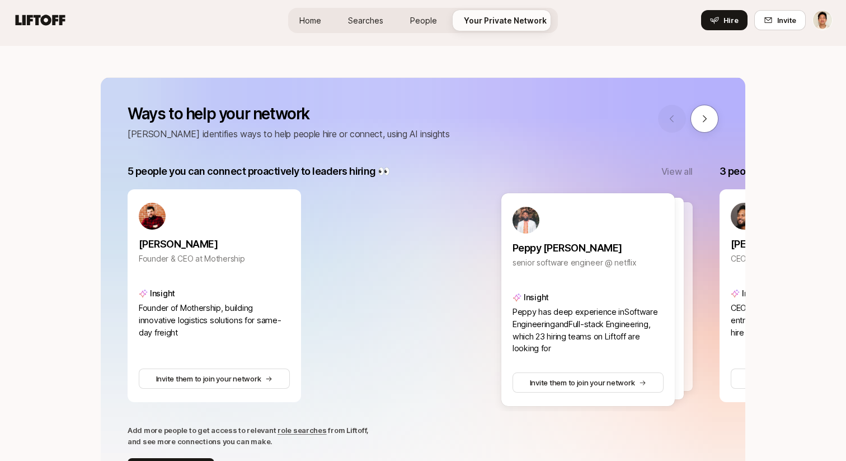
scroll to position [130, 0]
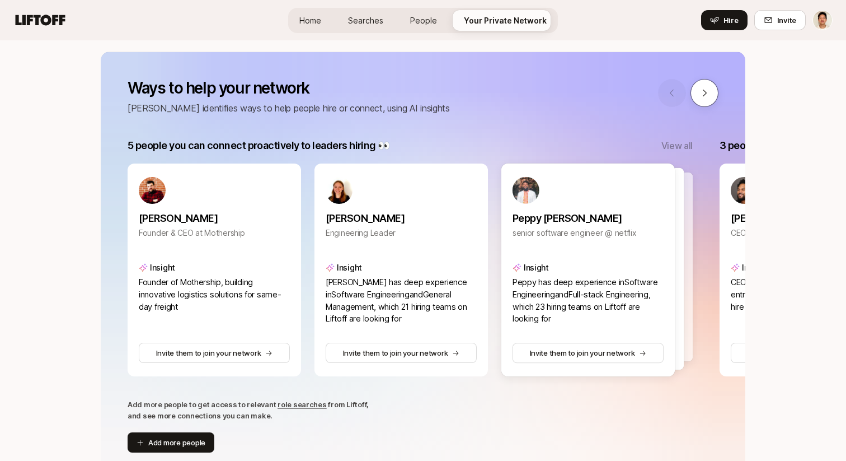
click at [701, 85] on button at bounding box center [705, 93] width 28 height 28
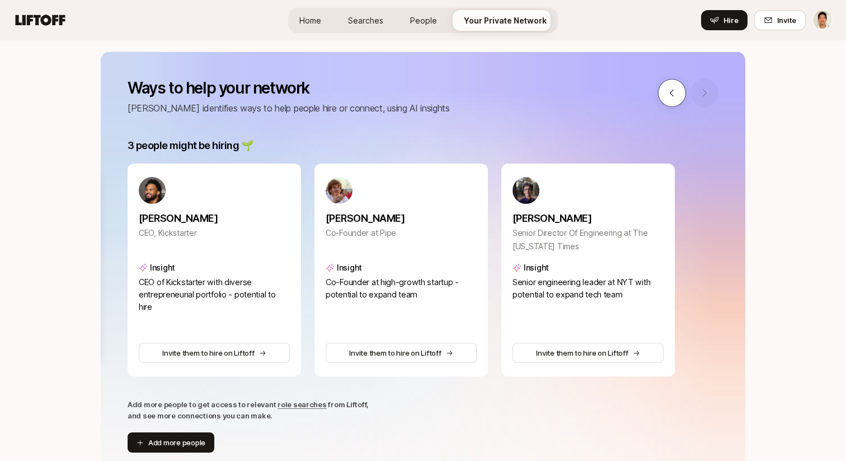
click at [678, 86] on button at bounding box center [672, 93] width 28 height 28
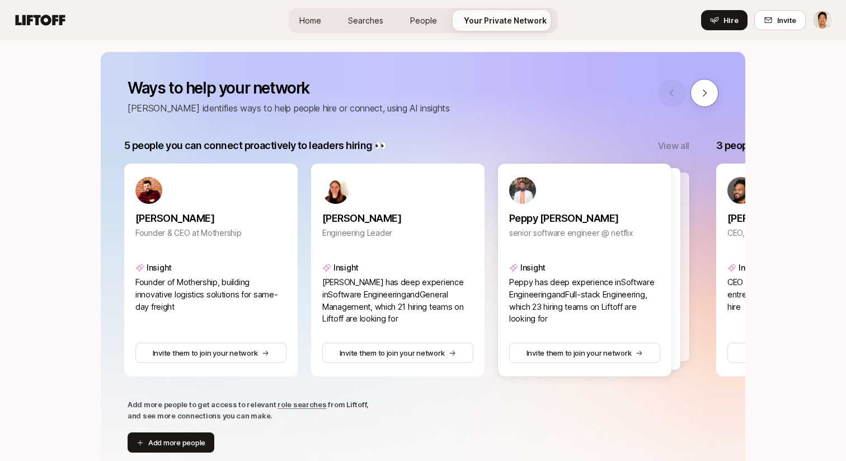
scroll to position [0, 0]
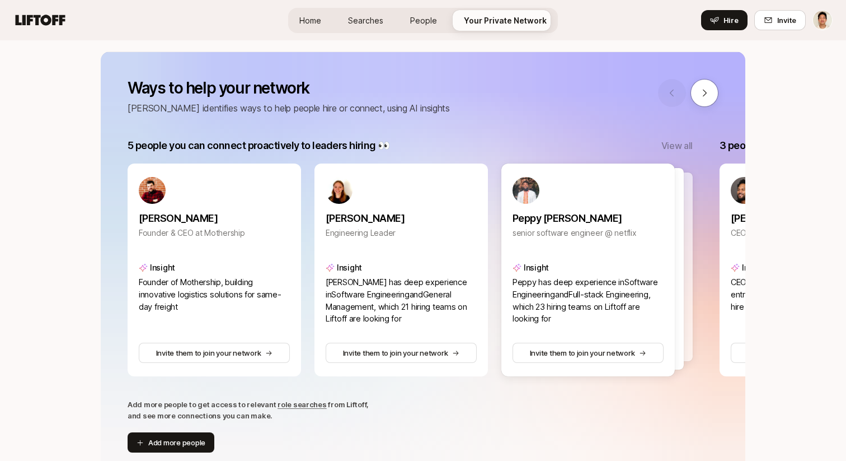
click at [681, 147] on p "View all" at bounding box center [677, 145] width 31 height 15
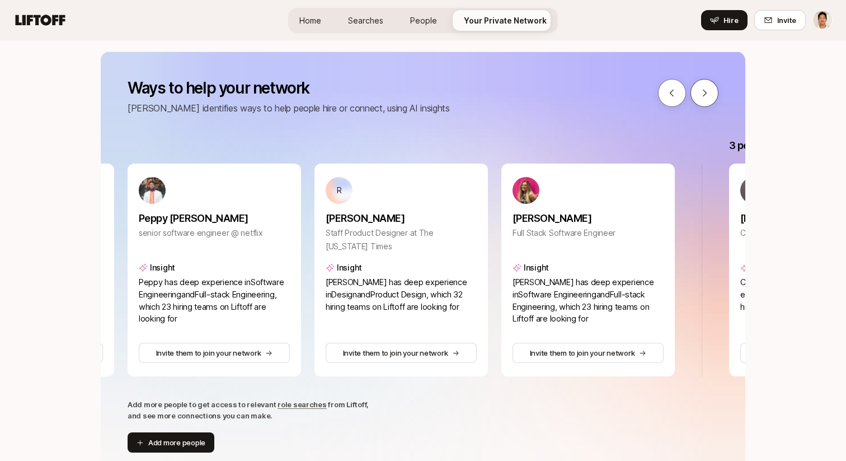
click at [706, 102] on button at bounding box center [705, 93] width 28 height 28
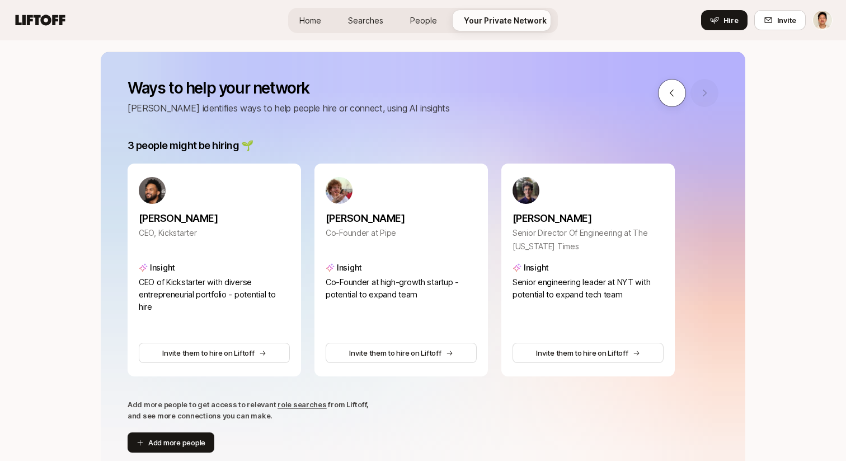
click at [672, 92] on icon at bounding box center [672, 93] width 10 height 10
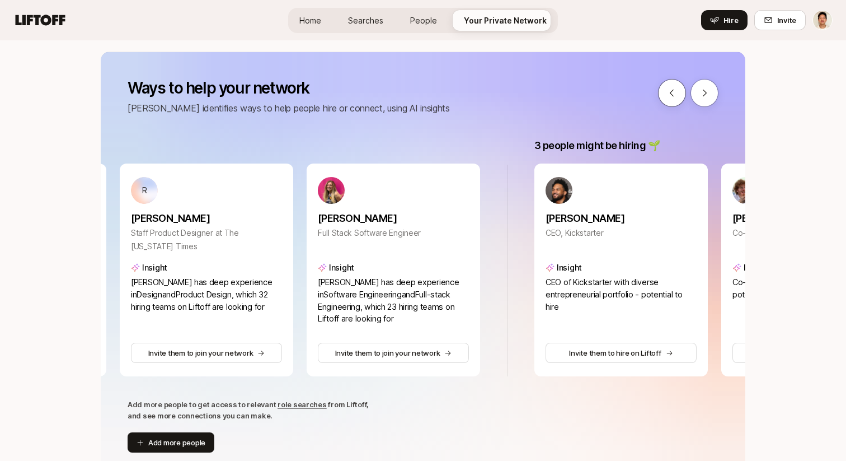
click at [672, 92] on icon at bounding box center [672, 93] width 10 height 10
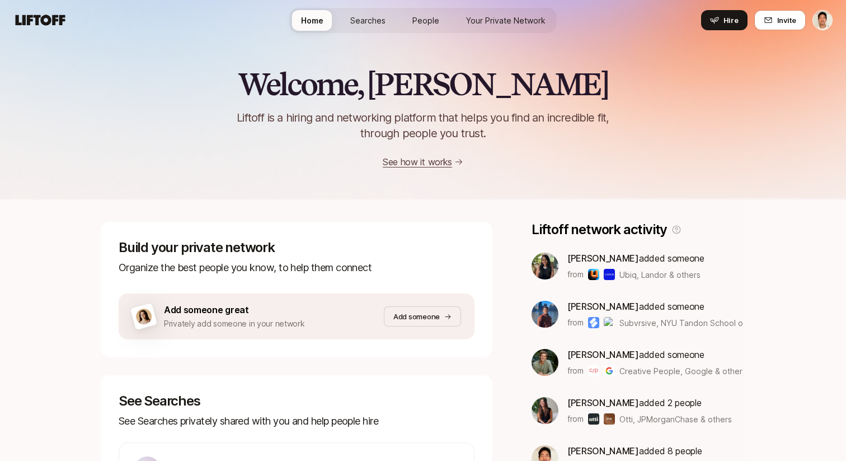
click at [535, 23] on span "Your Private Network" at bounding box center [505, 21] width 79 height 12
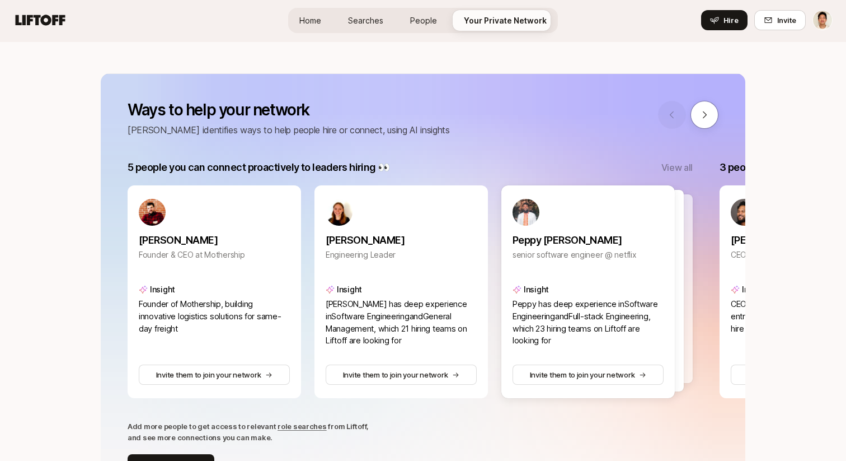
scroll to position [127, 0]
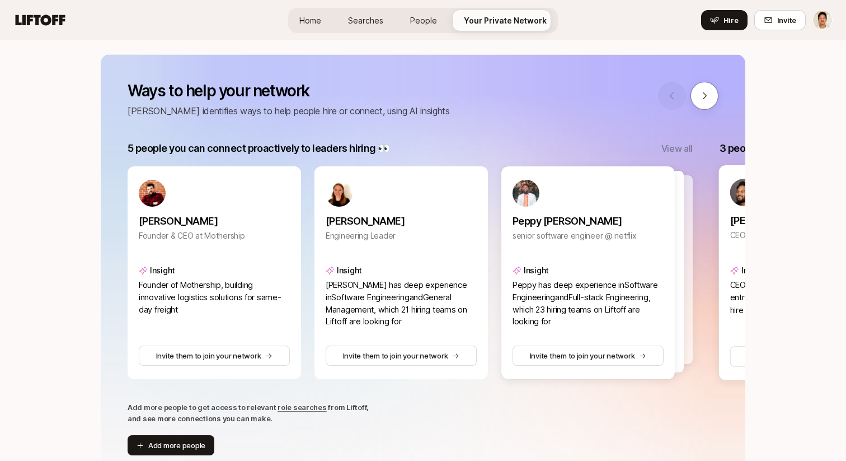
click at [734, 201] on img at bounding box center [743, 192] width 27 height 27
click at [725, 144] on p "3 people might be hiring 🌱" at bounding box center [782, 148] width 125 height 16
click at [701, 95] on icon at bounding box center [705, 96] width 10 height 10
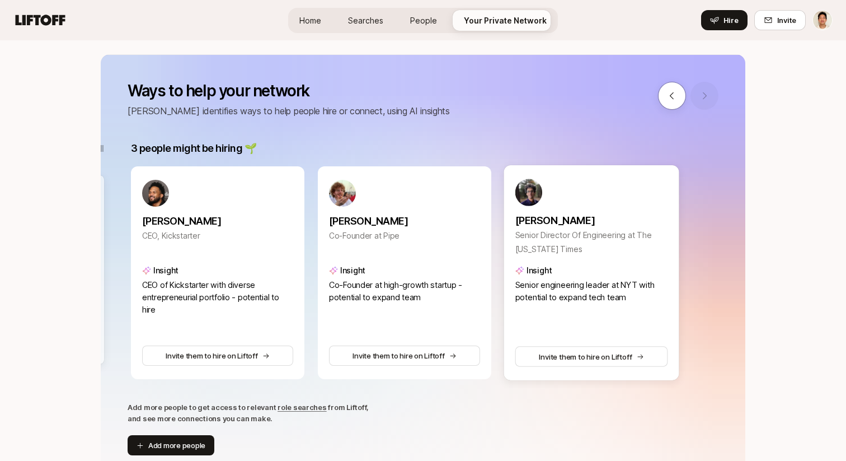
scroll to position [0, 592]
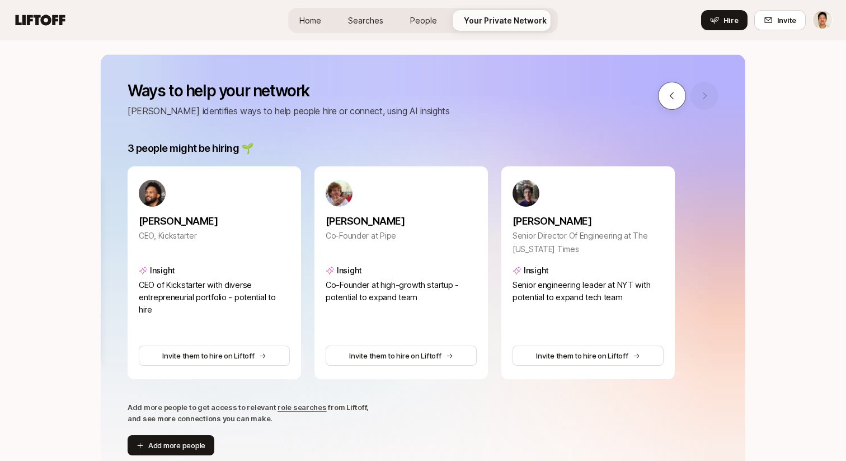
click at [676, 88] on button at bounding box center [672, 96] width 28 height 28
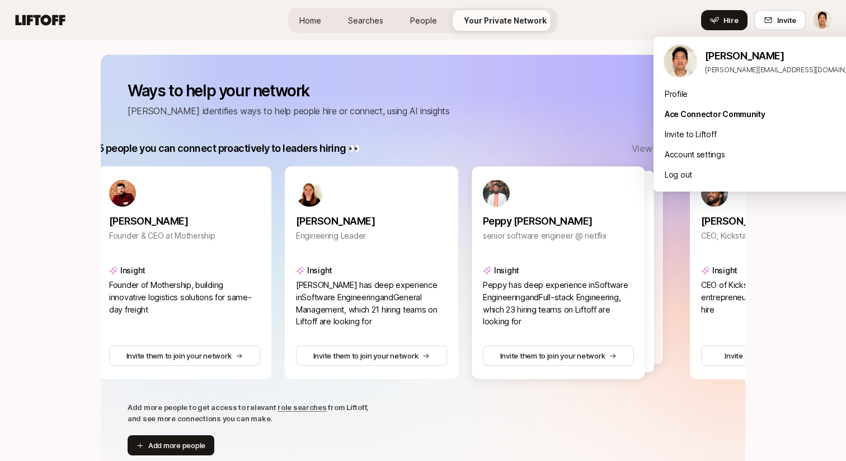
click at [822, 17] on html "Home Searches People Your Private Network Hire Home Searches People Your Privat…" at bounding box center [423, 103] width 846 height 461
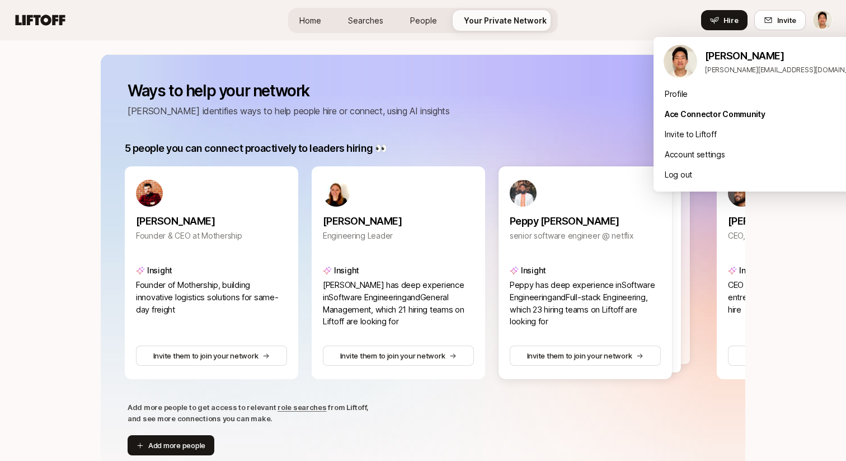
scroll to position [0, 0]
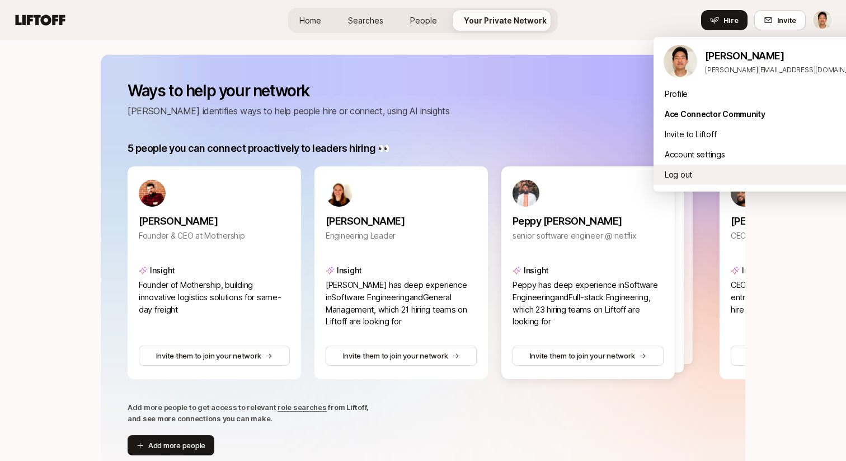
click at [678, 165] on div "Log out" at bounding box center [766, 175] width 224 height 20
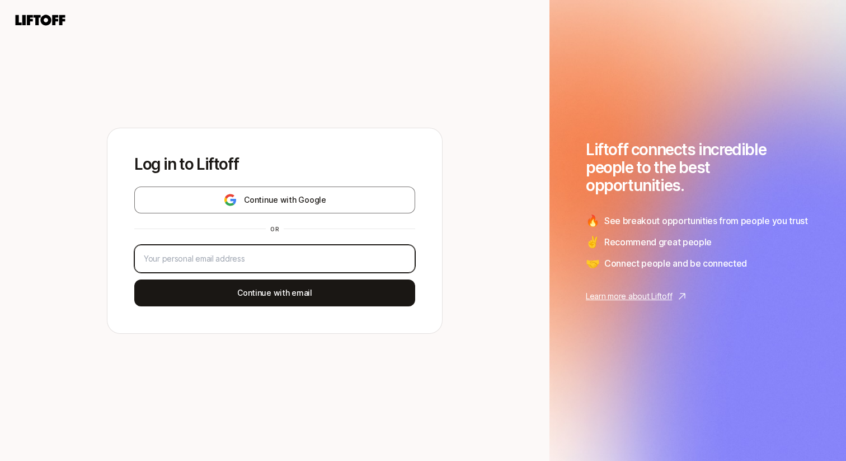
click at [226, 253] on input "email" at bounding box center [275, 258] width 262 height 13
type input "[PERSON_NAME][EMAIL_ADDRESS][DOMAIN_NAME]"
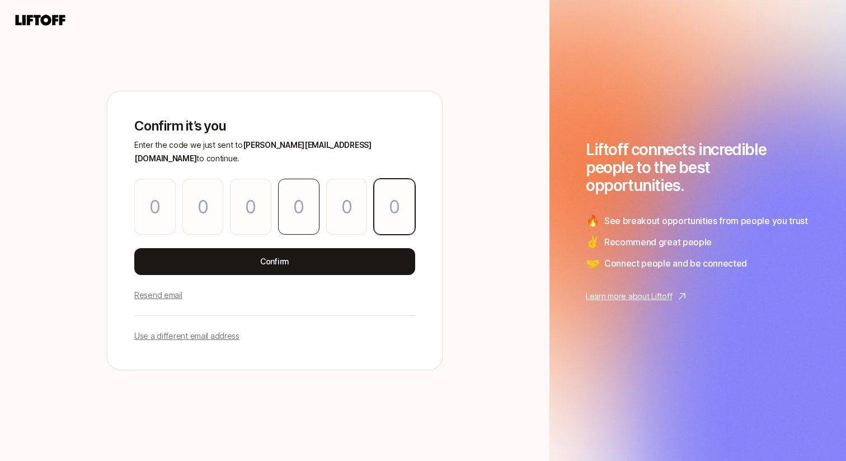
paste input "1"
type input "9"
type input "0"
type input "2"
type input "7"
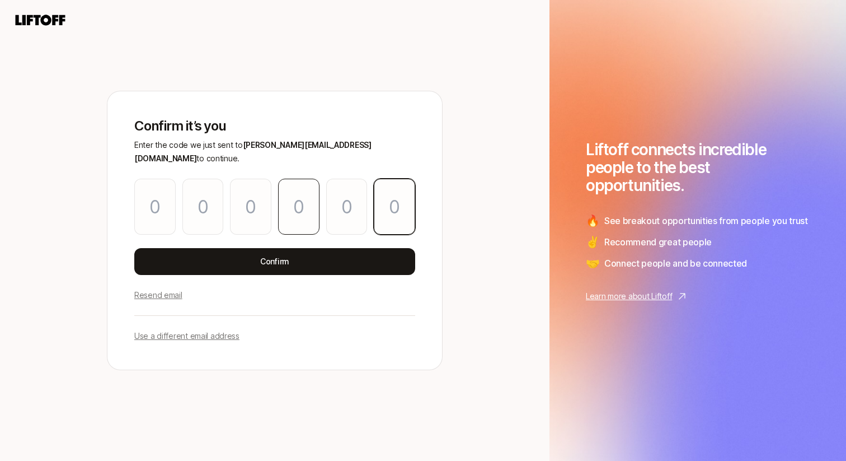
type input "0"
type input "1"
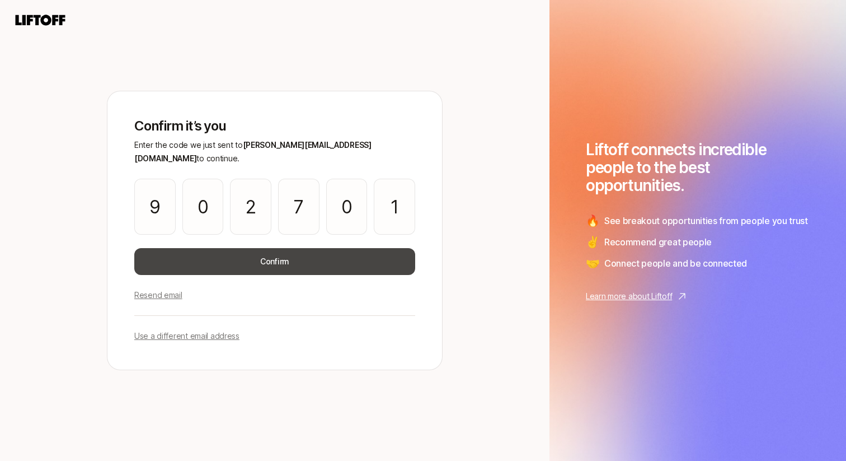
click at [284, 253] on button "Confirm" at bounding box center [274, 261] width 281 height 27
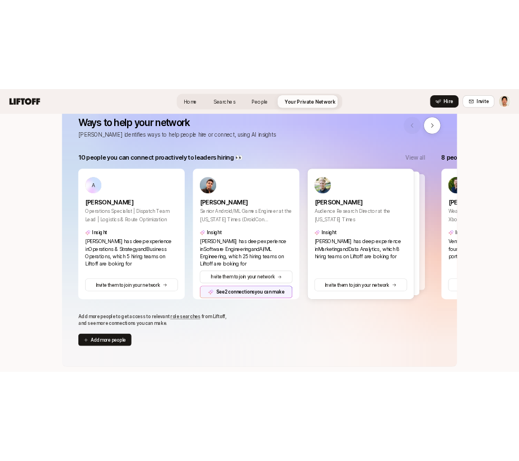
scroll to position [165, 0]
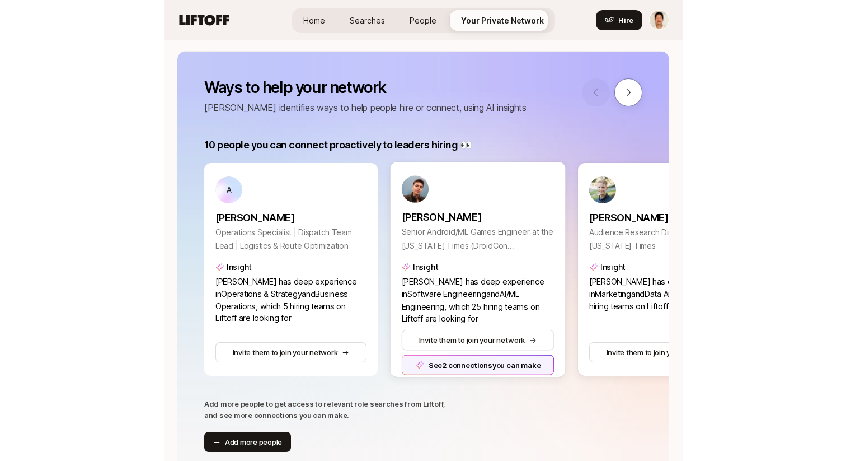
scroll to position [123, 0]
